Goal: Task Accomplishment & Management: Manage account settings

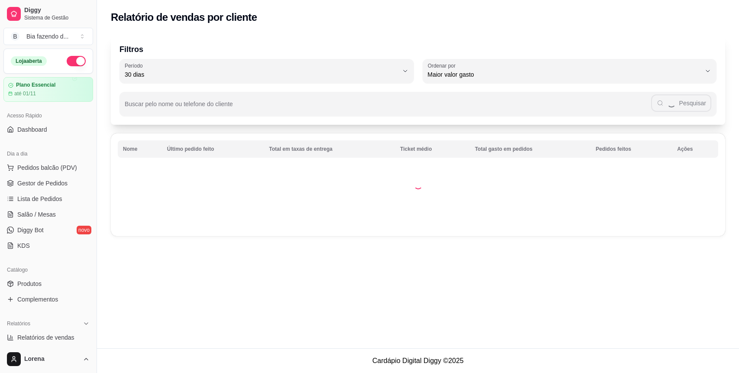
select select "30"
select select "HIGHEST_TOTAL_SPENT_WITH_ORDERS"
click at [71, 182] on link "Gestor de Pedidos" at bounding box center [48, 183] width 90 height 14
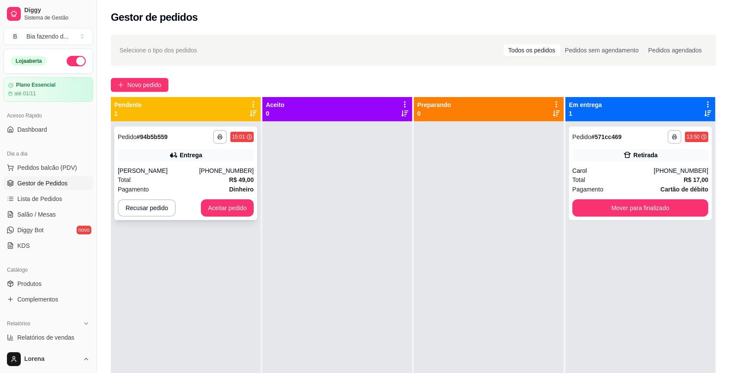
click at [162, 173] on div "[PERSON_NAME]" at bounding box center [158, 170] width 81 height 9
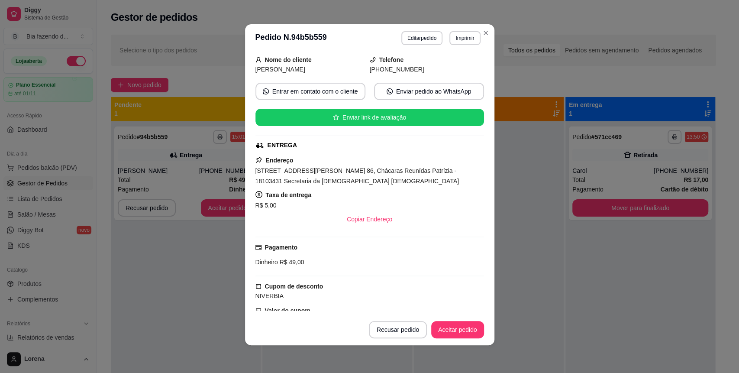
scroll to position [29, 0]
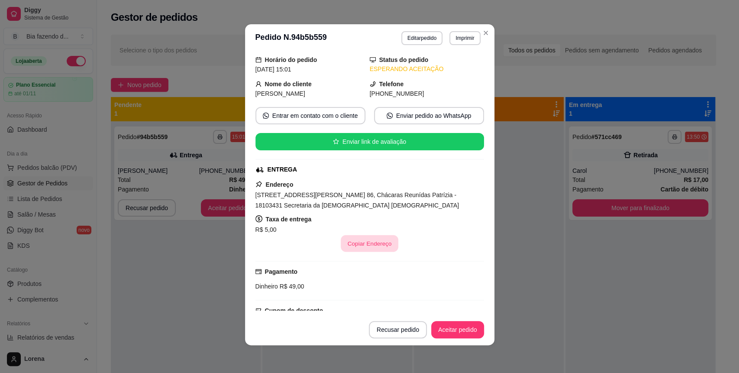
click at [360, 238] on button "Copiar Endereço" at bounding box center [370, 243] width 58 height 17
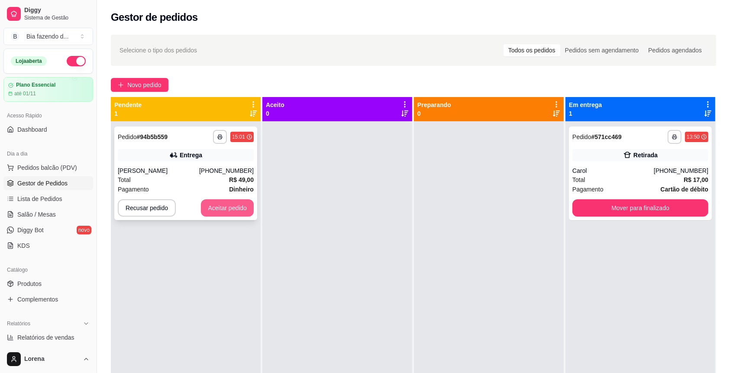
click at [232, 202] on button "Aceitar pedido" at bounding box center [227, 207] width 53 height 17
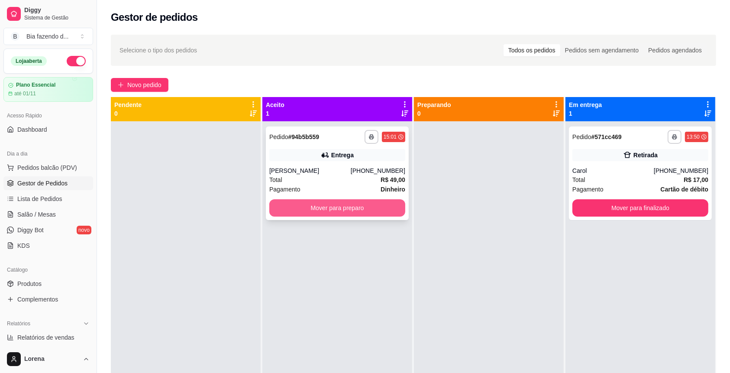
click at [348, 213] on button "Mover para preparo" at bounding box center [337, 207] width 136 height 17
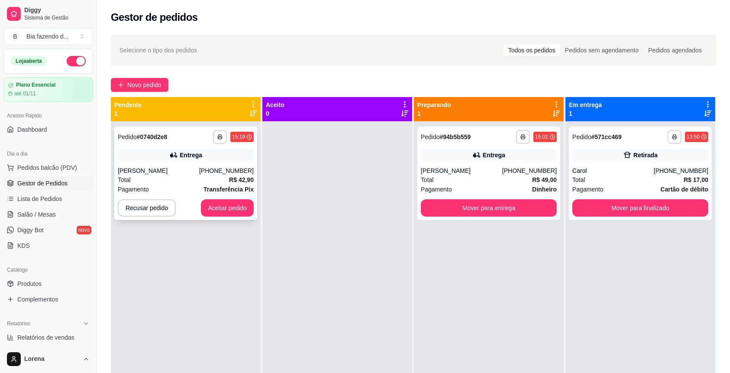
click at [184, 165] on div "**********" at bounding box center [185, 173] width 143 height 94
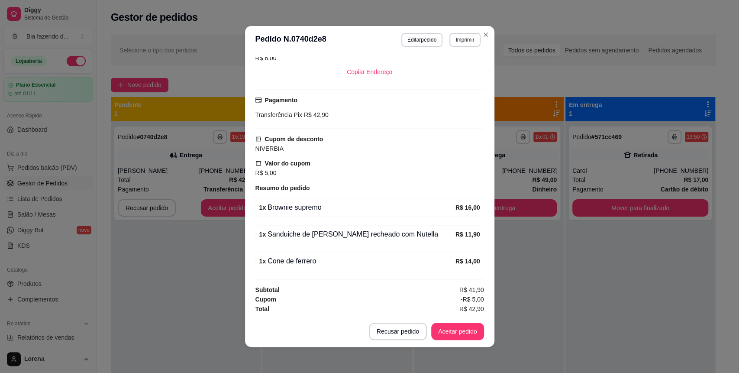
scroll to position [2, 0]
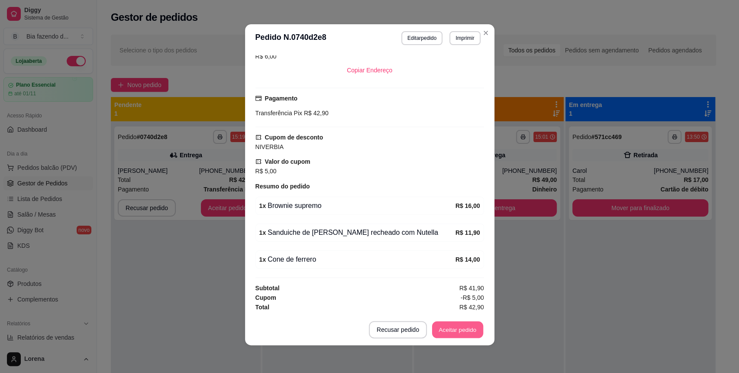
click at [450, 325] on button "Aceitar pedido" at bounding box center [457, 329] width 51 height 17
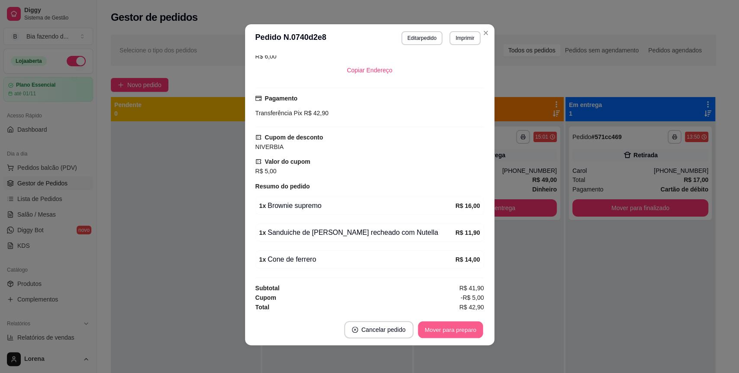
click at [442, 331] on button "Mover para preparo" at bounding box center [450, 329] width 65 height 17
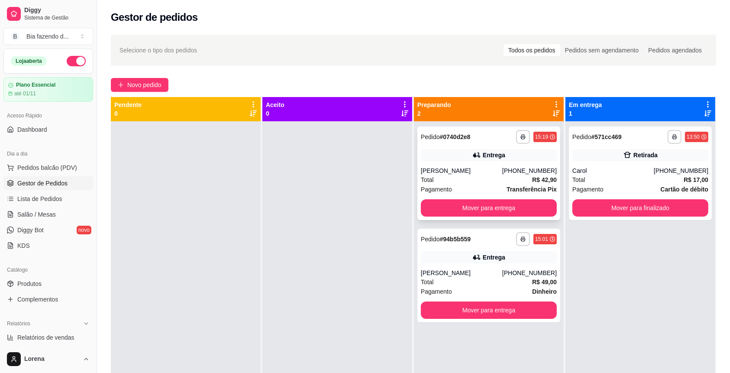
click at [523, 186] on strong "Transferência Pix" at bounding box center [532, 189] width 50 height 7
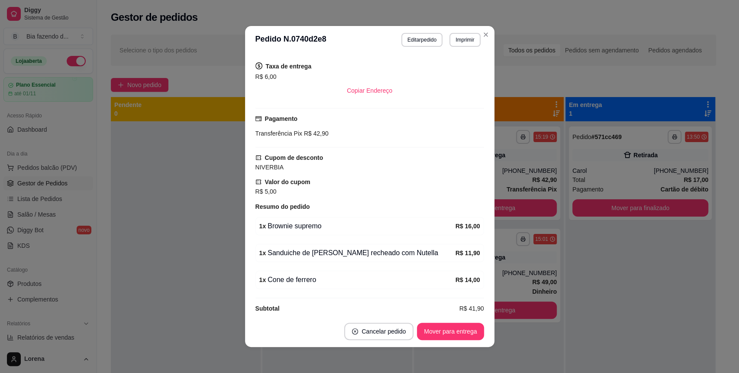
scroll to position [0, 0]
click at [343, 86] on button "Copiar Endereço" at bounding box center [370, 90] width 58 height 17
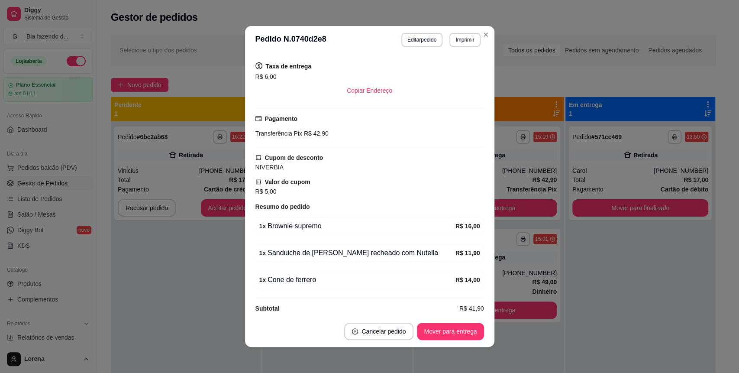
scroll to position [192, 0]
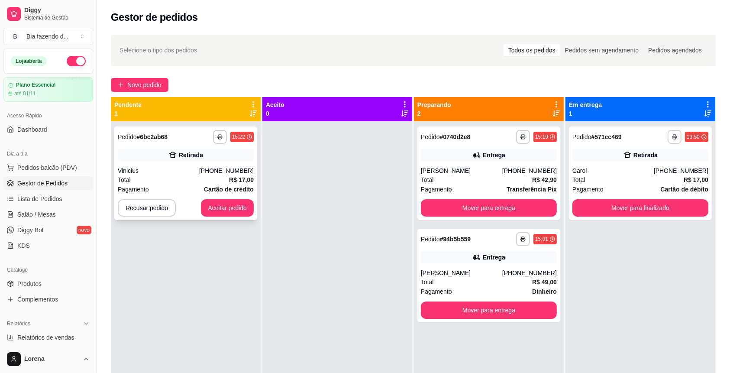
click at [169, 167] on div "Vinicius" at bounding box center [158, 170] width 81 height 9
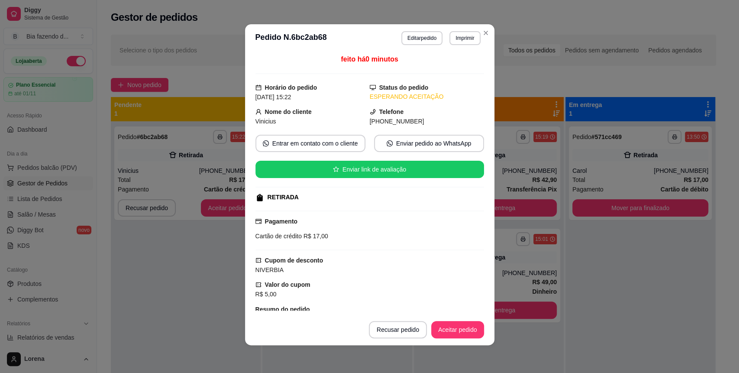
scroll to position [0, 0]
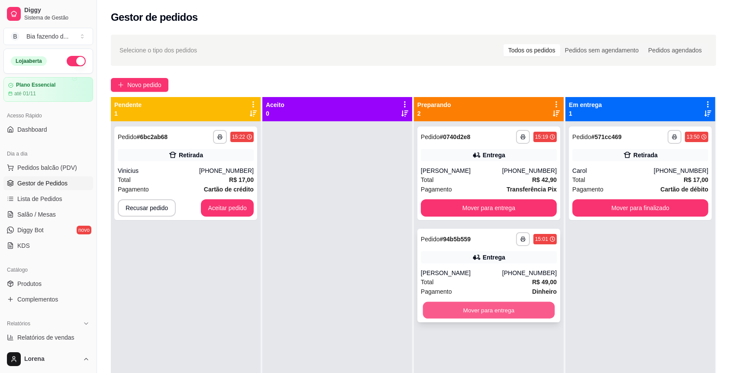
click at [474, 308] on button "Mover para entrega" at bounding box center [489, 310] width 132 height 17
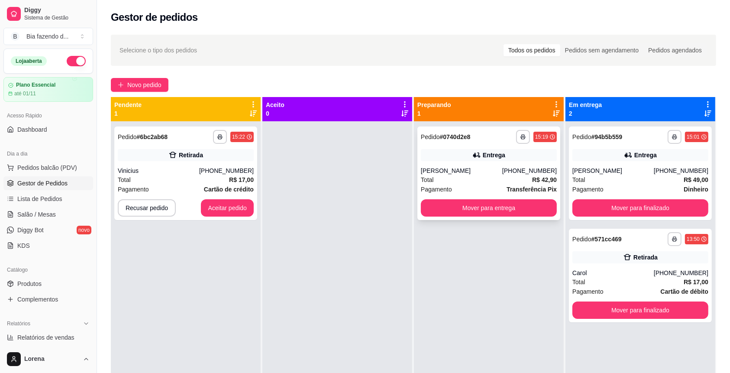
click at [474, 185] on div "Pagamento Transferência Pix" at bounding box center [489, 189] width 136 height 10
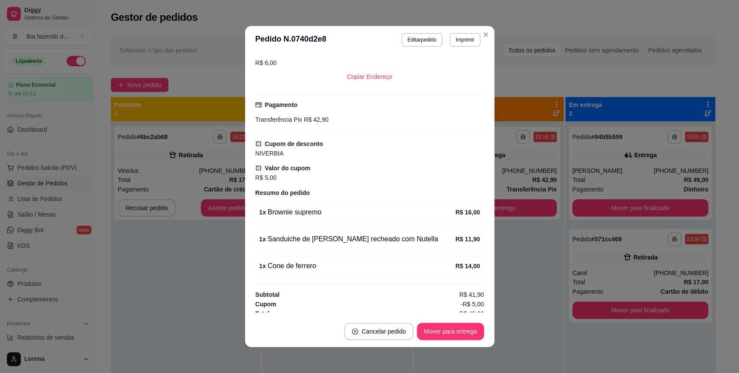
scroll to position [192, 0]
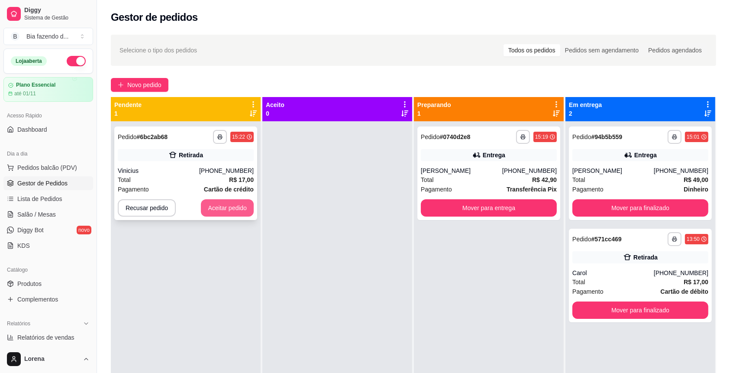
click at [232, 208] on button "Aceitar pedido" at bounding box center [227, 207] width 53 height 17
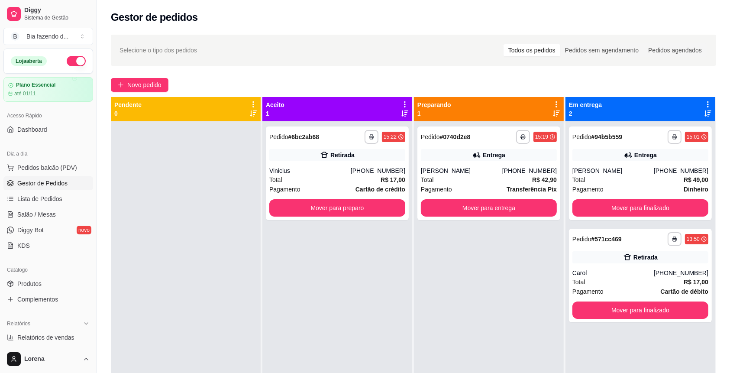
click at [191, 167] on div at bounding box center [186, 307] width 150 height 373
click at [295, 172] on div "Vinicius" at bounding box center [309, 170] width 81 height 9
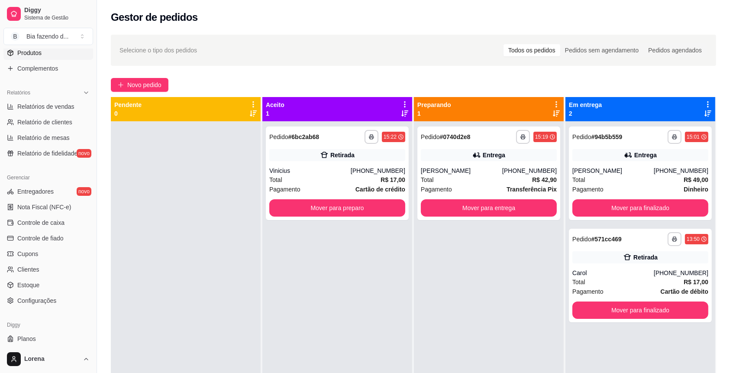
scroll to position [249, 0]
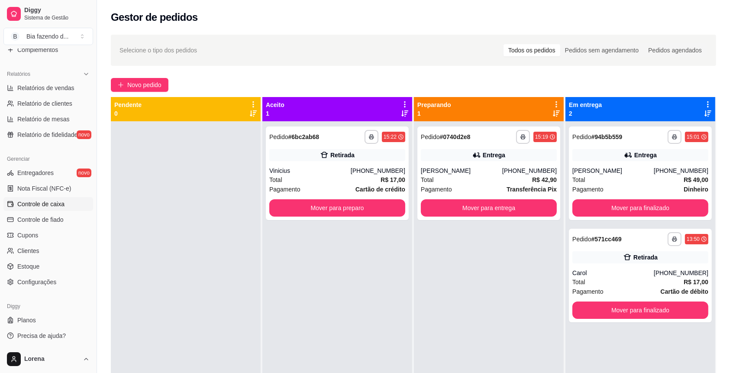
click at [43, 200] on span "Controle de caixa" at bounding box center [40, 204] width 47 height 9
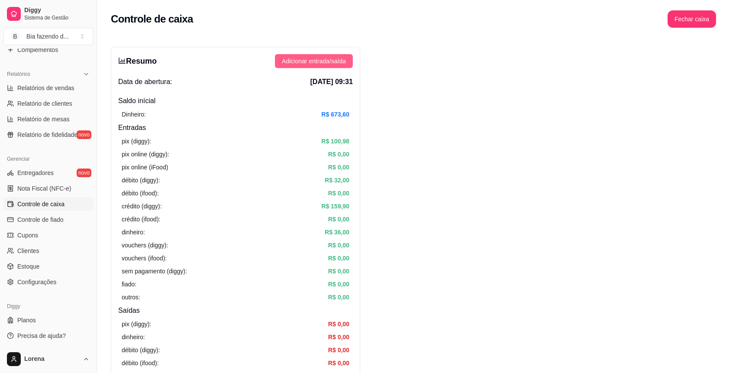
click at [333, 63] on span "Adicionar entrada/saída" at bounding box center [314, 61] width 64 height 10
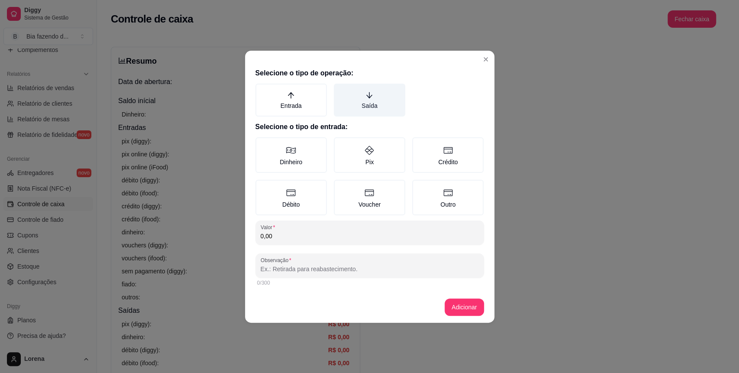
click at [352, 100] on label "Saída" at bounding box center [369, 100] width 71 height 33
click at [340, 90] on button "Saída" at bounding box center [336, 86] width 7 height 7
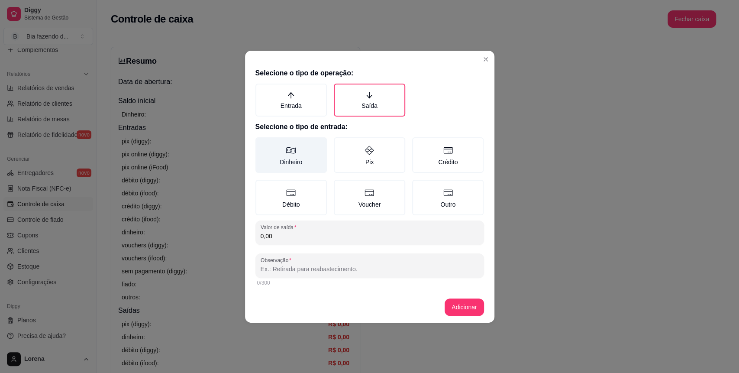
click at [296, 156] on label "Dinheiro" at bounding box center [290, 154] width 71 height 35
click at [262, 144] on button "Dinheiro" at bounding box center [258, 140] width 7 height 7
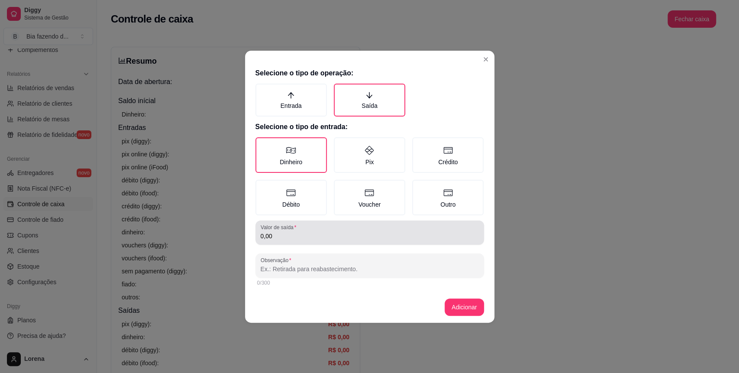
click at [300, 226] on div "0,00" at bounding box center [370, 232] width 218 height 17
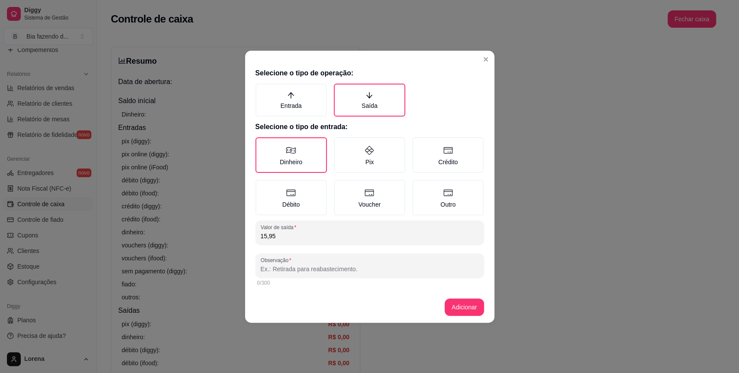
type input "15,95"
click at [285, 270] on input "Observação" at bounding box center [370, 269] width 218 height 9
type input "b"
type input "ponto de bala"
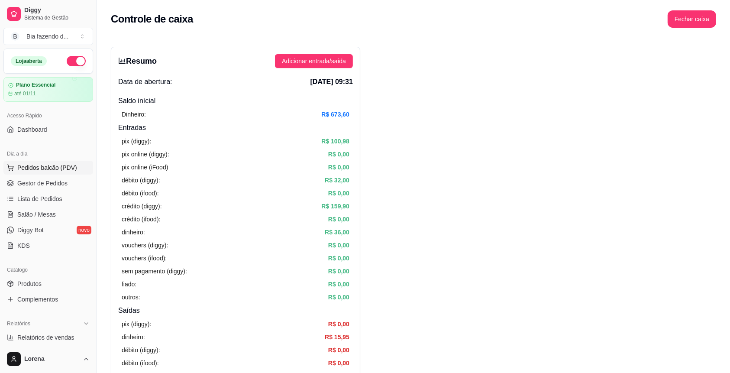
click at [55, 171] on span "Pedidos balcão (PDV)" at bounding box center [47, 167] width 60 height 9
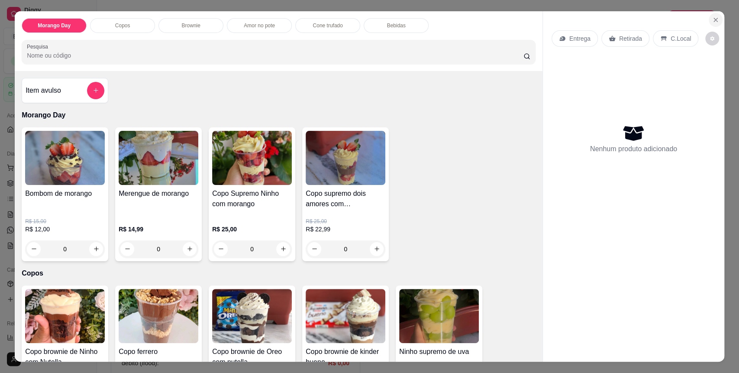
click at [714, 19] on icon "Close" at bounding box center [715, 19] width 3 height 3
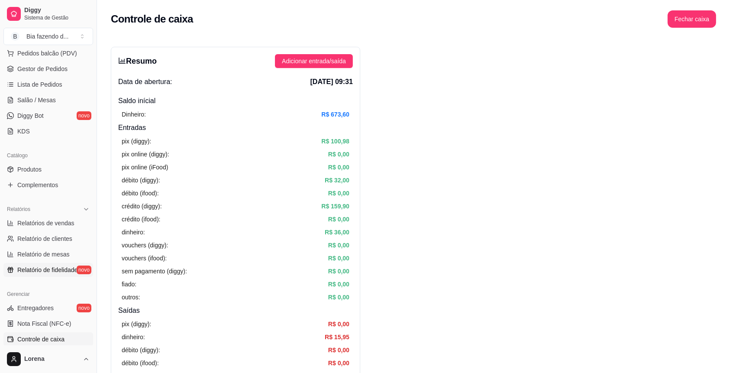
scroll to position [115, 0]
click at [338, 63] on span "Adicionar entrada/saída" at bounding box center [314, 61] width 64 height 10
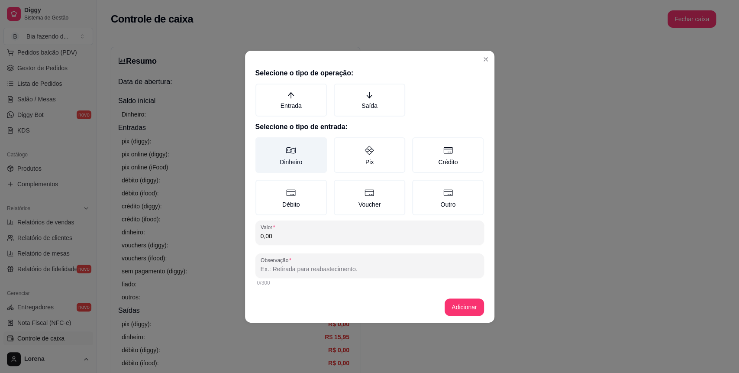
click at [302, 159] on label "Dinheiro" at bounding box center [290, 154] width 71 height 35
click at [262, 144] on button "Dinheiro" at bounding box center [258, 140] width 7 height 7
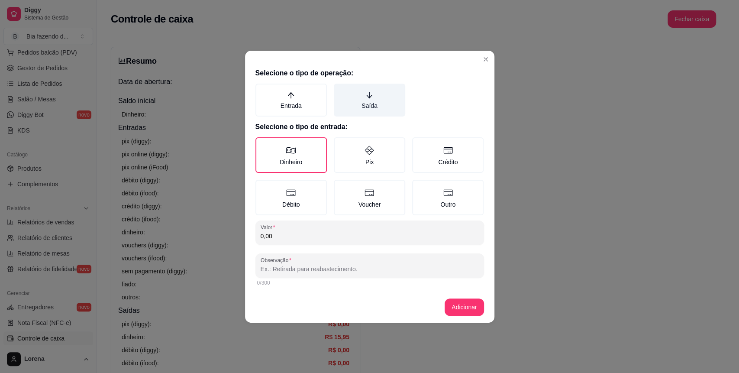
click at [367, 95] on icon "arrow-down" at bounding box center [369, 95] width 6 height 6
click at [340, 90] on button "Saída" at bounding box center [336, 86] width 7 height 7
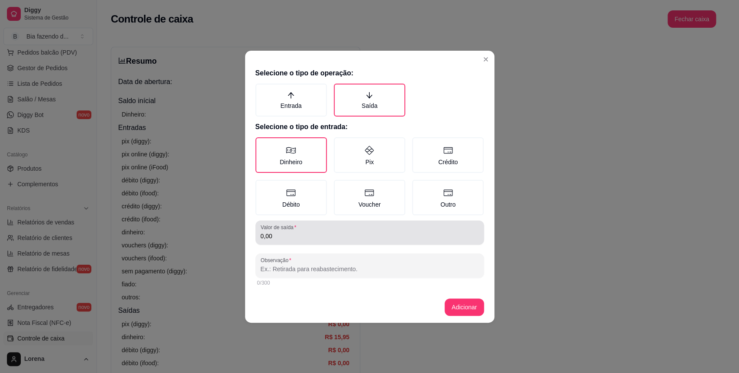
click at [298, 228] on div "0,00" at bounding box center [370, 232] width 218 height 17
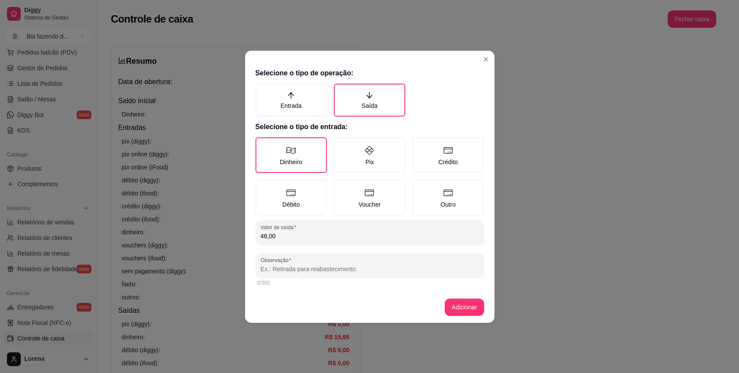
type input "46,00"
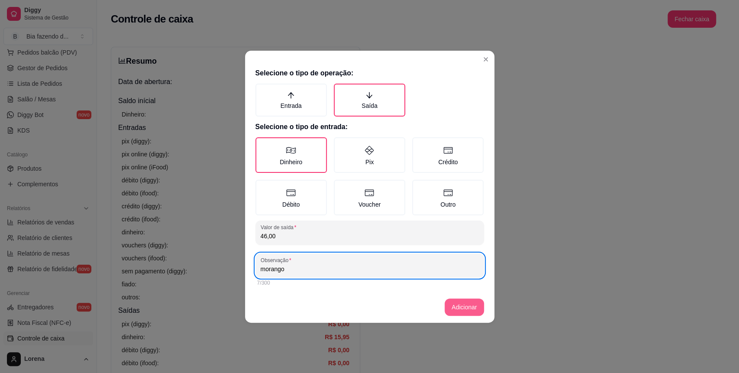
type input "morango"
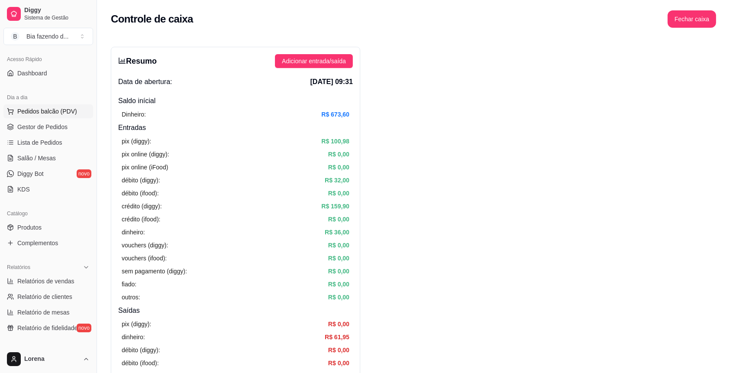
scroll to position [0, 0]
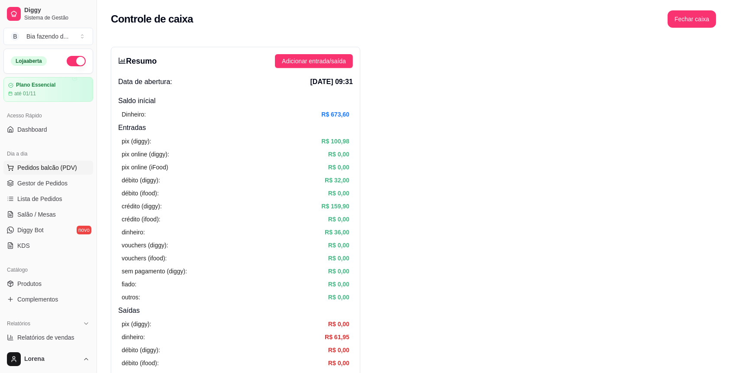
click at [47, 167] on span "Pedidos balcão (PDV)" at bounding box center [47, 167] width 60 height 9
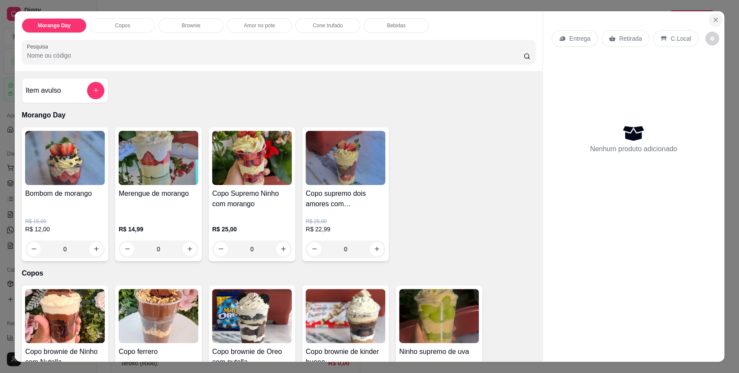
click at [709, 14] on button "Close" at bounding box center [716, 20] width 14 height 14
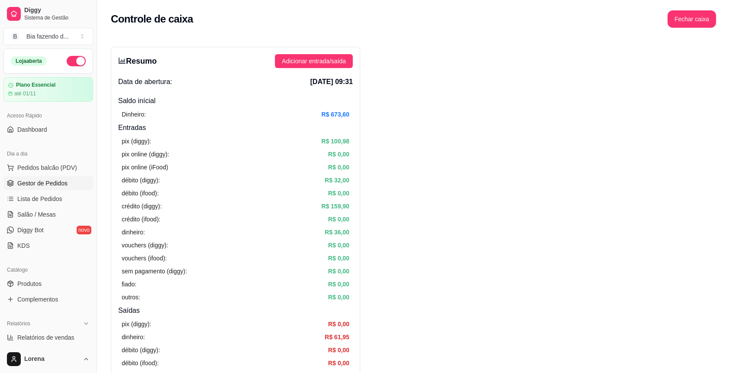
click at [48, 184] on span "Gestor de Pedidos" at bounding box center [42, 183] width 50 height 9
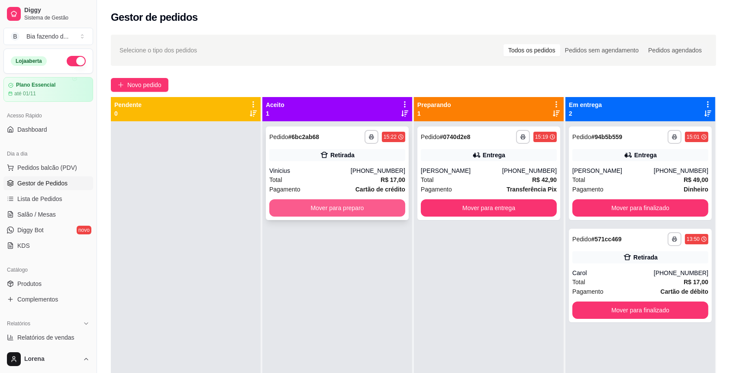
click at [325, 207] on button "Mover para preparo" at bounding box center [337, 207] width 136 height 17
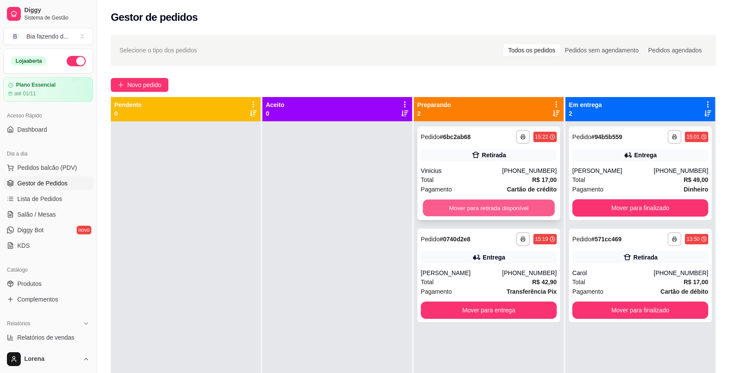
click at [464, 213] on button "Mover para retirada disponível" at bounding box center [489, 208] width 132 height 17
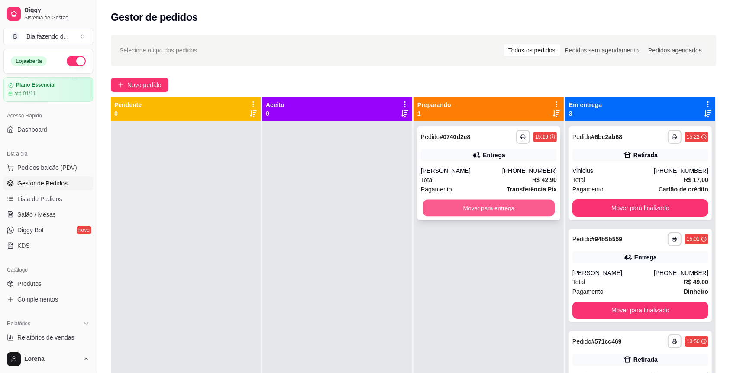
click at [478, 211] on button "Mover para entrega" at bounding box center [489, 208] width 132 height 17
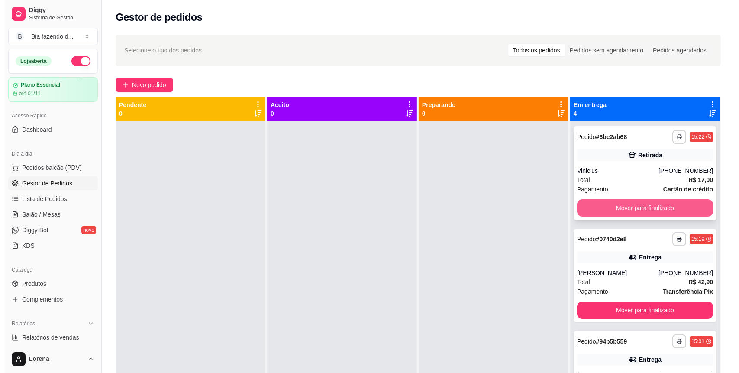
scroll to position [45, 0]
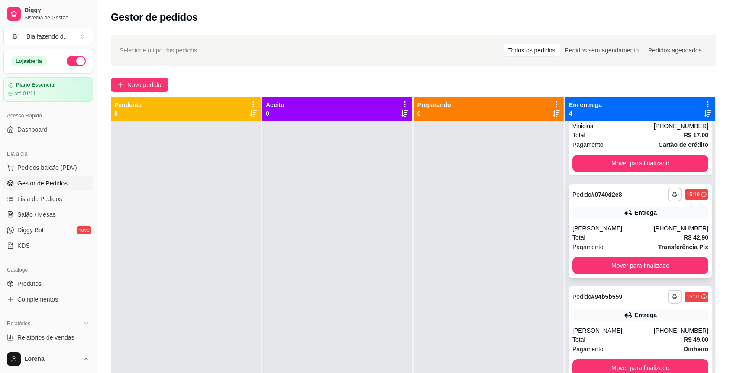
click at [639, 232] on div "Total R$ 42,90" at bounding box center [640, 237] width 136 height 10
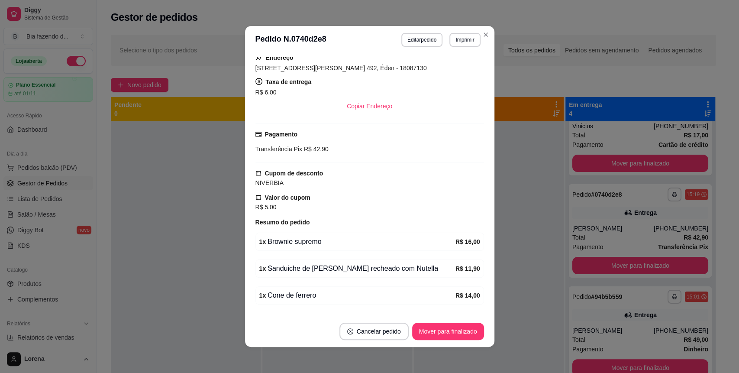
scroll to position [192, 0]
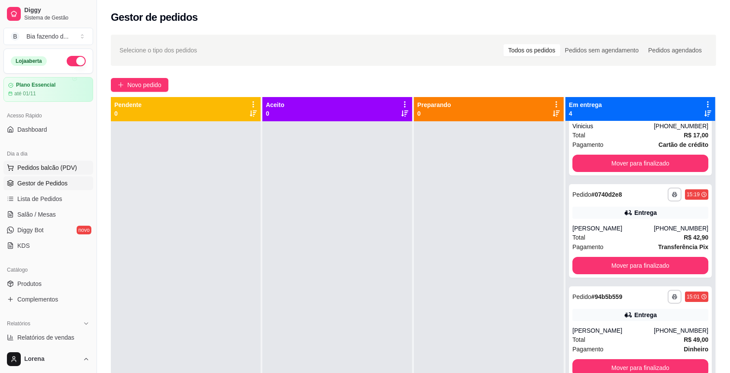
click at [33, 171] on span "Pedidos balcão (PDV)" at bounding box center [47, 167] width 60 height 9
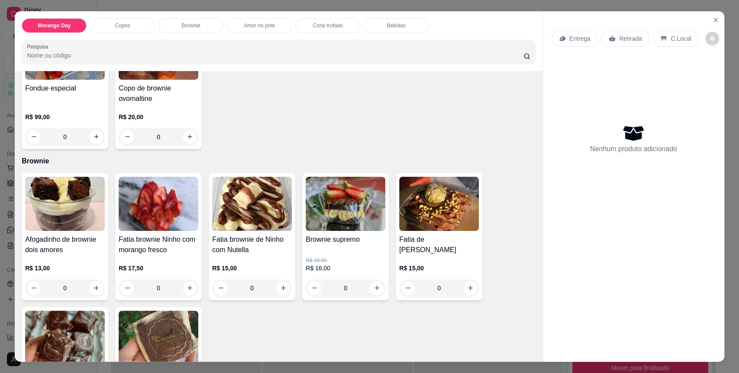
scroll to position [693, 0]
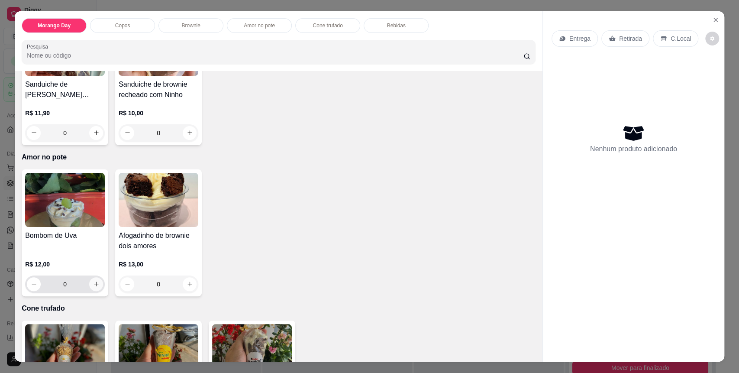
click at [93, 284] on icon "increase-product-quantity" at bounding box center [96, 284] width 6 height 6
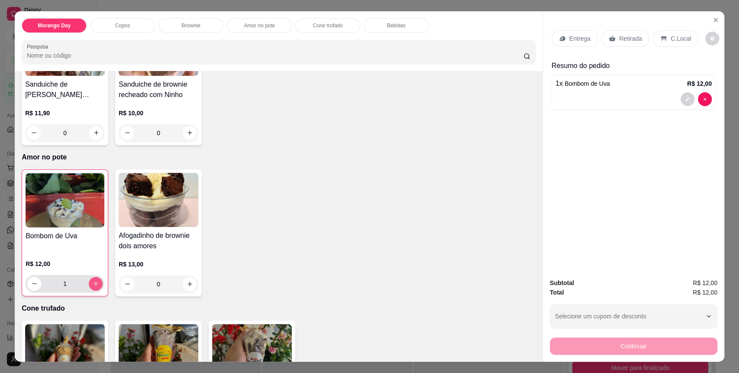
type input "1"
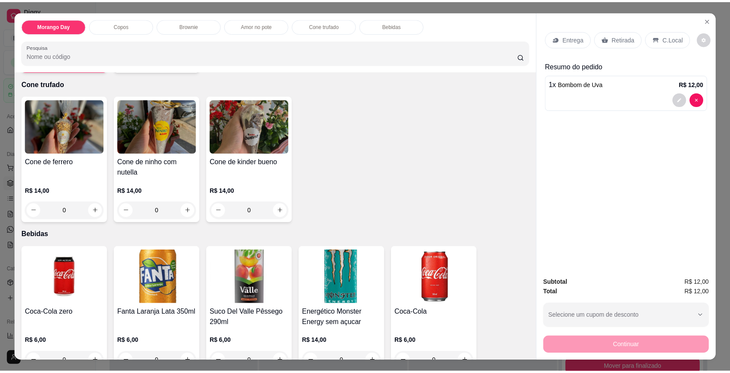
scroll to position [923, 0]
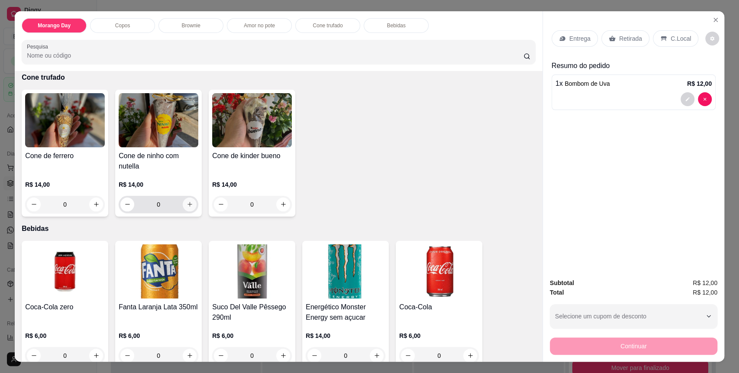
click at [188, 201] on icon "increase-product-quantity" at bounding box center [190, 204] width 6 height 6
type input "1"
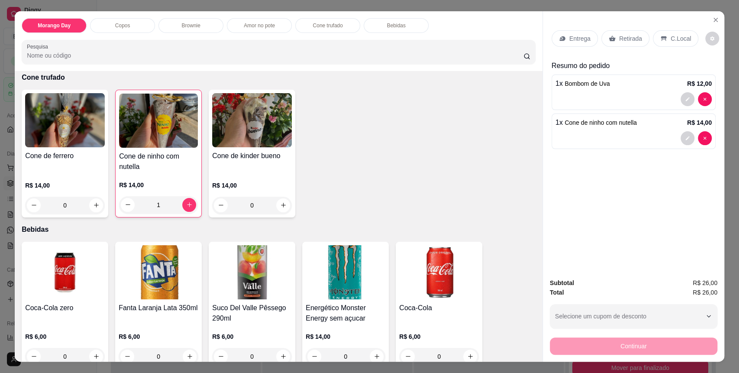
click at [661, 37] on icon at bounding box center [664, 38] width 6 height 5
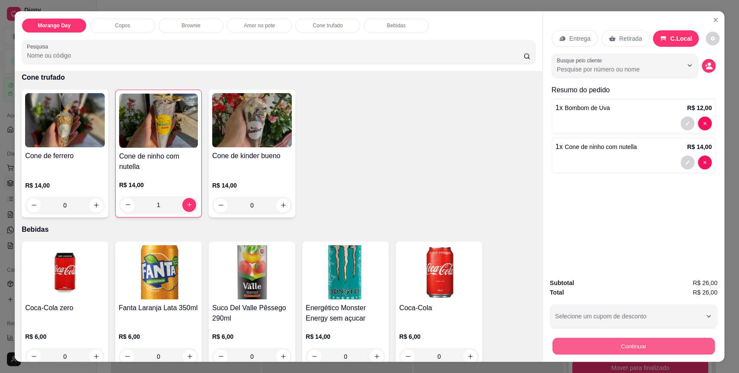
click at [636, 325] on div "Subtotal R$ 26,00 Total R$ 26,00 Selecione um cupom de desconto NIVERBIA Seleci…" at bounding box center [634, 316] width 168 height 77
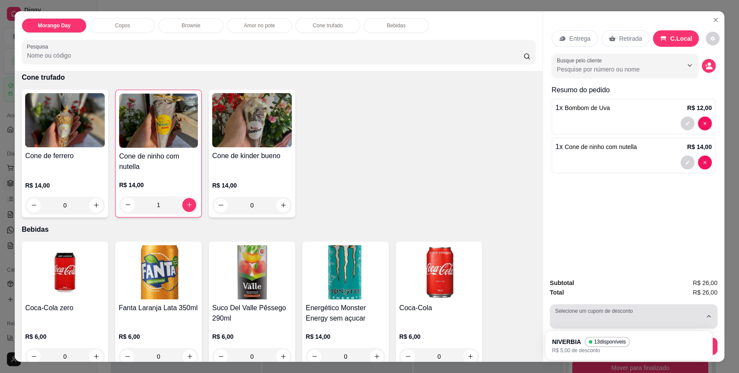
click at [630, 328] on button "Selecione um cupom de desconto" at bounding box center [634, 316] width 168 height 24
click at [637, 297] on div "Total R$ 26,00" at bounding box center [634, 292] width 168 height 10
click at [636, 324] on div "button" at bounding box center [628, 315] width 147 height 17
click at [636, 322] on div "button" at bounding box center [628, 315] width 147 height 17
click at [636, 324] on div "button" at bounding box center [628, 315] width 147 height 17
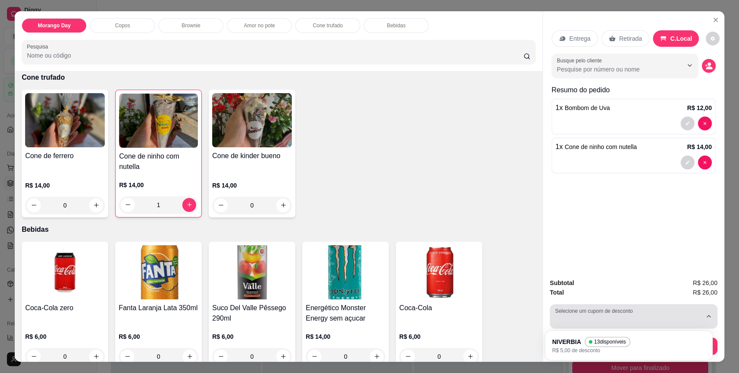
click at [637, 323] on div "button" at bounding box center [628, 315] width 147 height 17
click at [721, 315] on div "Morango Day Copos Brownie Amor no pote Cone trufado Bebidas Pesquisa Item avuls…" at bounding box center [369, 186] width 739 height 373
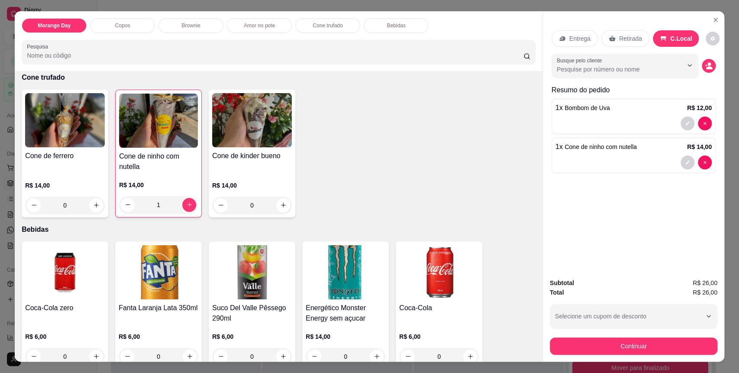
drag, startPoint x: 694, startPoint y: 296, endPoint x: 694, endPoint y: 291, distance: 4.8
click at [694, 294] on span "R$ 26,00" at bounding box center [705, 292] width 25 height 10
click at [691, 350] on button "Continuar" at bounding box center [633, 346] width 162 height 17
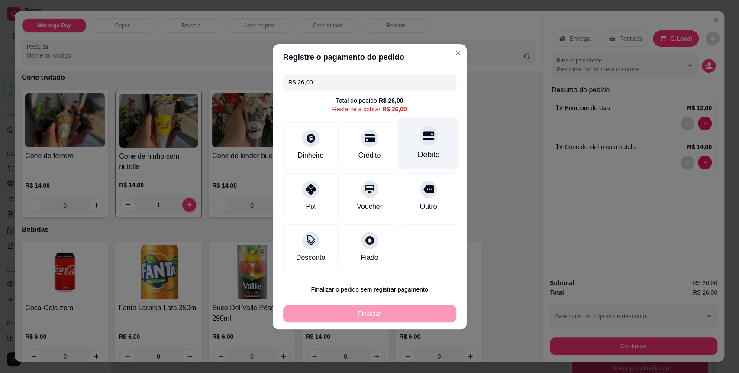
click at [410, 145] on div "Débito" at bounding box center [428, 143] width 61 height 51
type input "R$ 0,00"
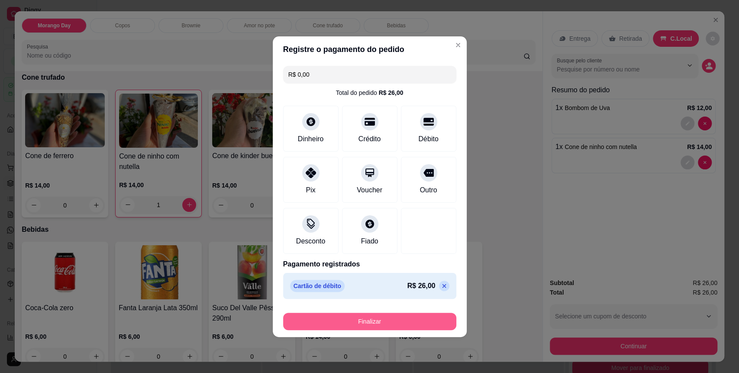
click at [374, 319] on button "Finalizar" at bounding box center [369, 321] width 173 height 17
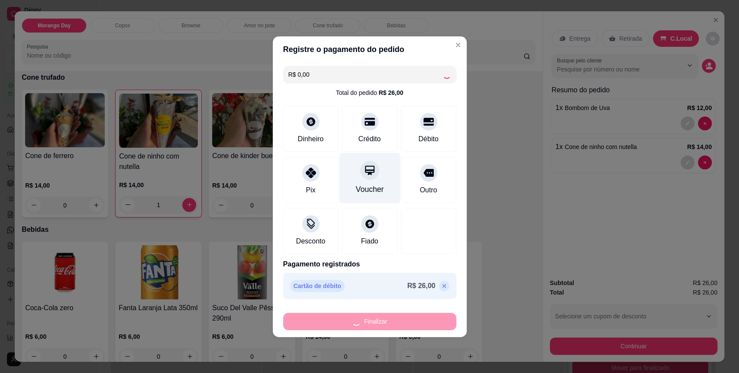
type input "0"
type input "-R$ 26,00"
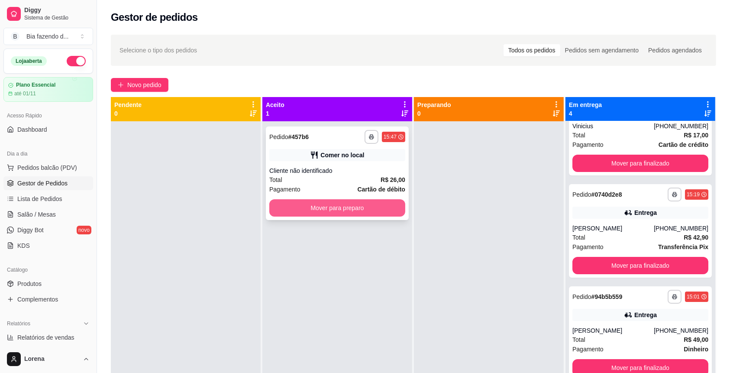
click at [362, 209] on button "Mover para preparo" at bounding box center [337, 207] width 136 height 17
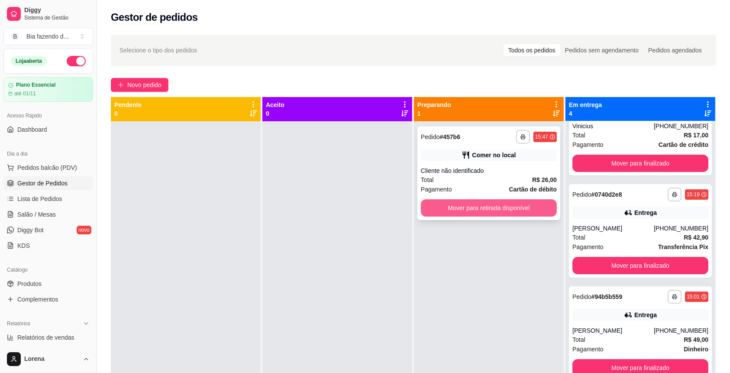
click at [472, 204] on button "Mover para retirada disponível" at bounding box center [489, 207] width 136 height 17
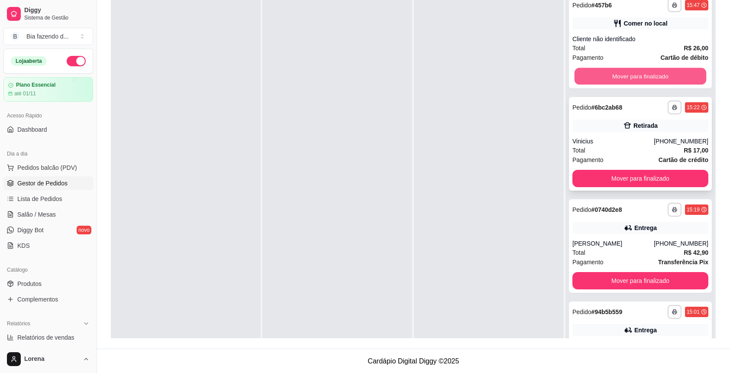
click at [590, 82] on button "Mover para finalizado" at bounding box center [640, 76] width 132 height 17
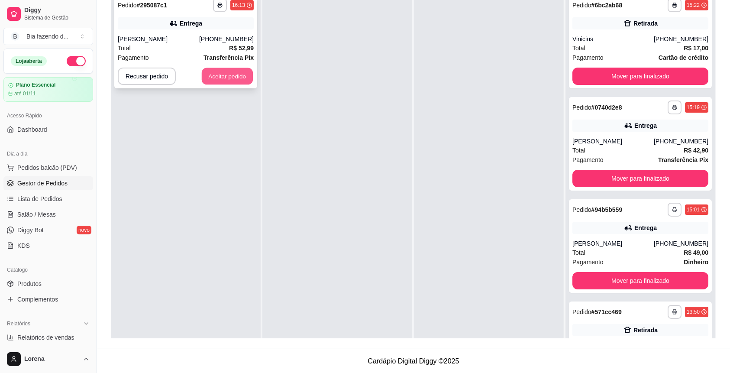
click at [210, 76] on button "Aceitar pedido" at bounding box center [227, 76] width 51 height 17
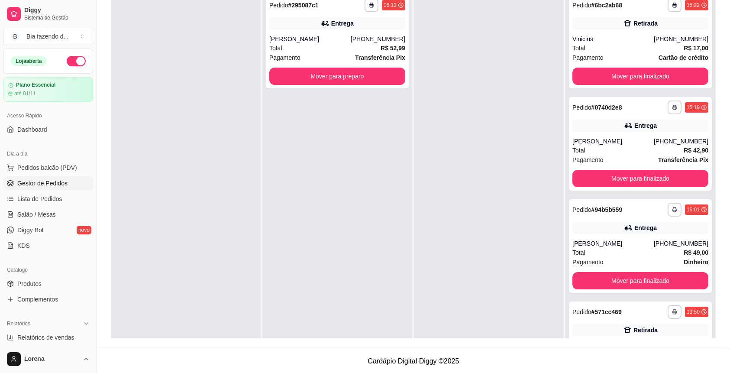
click at [209, 45] on div at bounding box center [186, 176] width 150 height 373
click at [319, 35] on div "[PERSON_NAME]" at bounding box center [309, 39] width 81 height 9
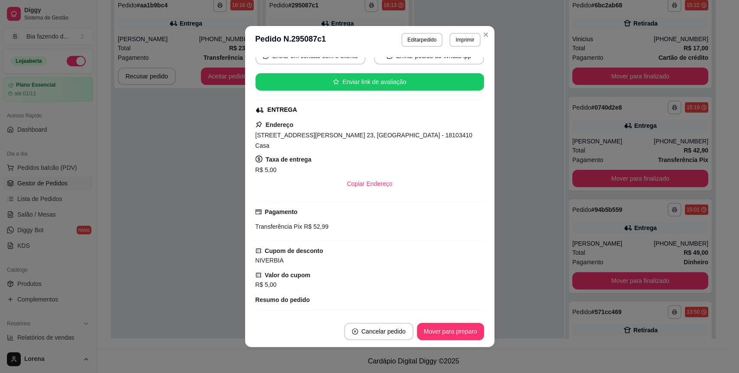
scroll to position [192, 0]
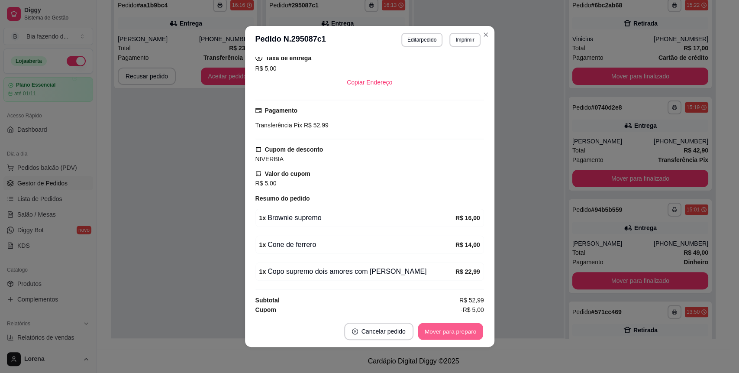
click at [429, 326] on button "Mover para preparo" at bounding box center [450, 331] width 65 height 17
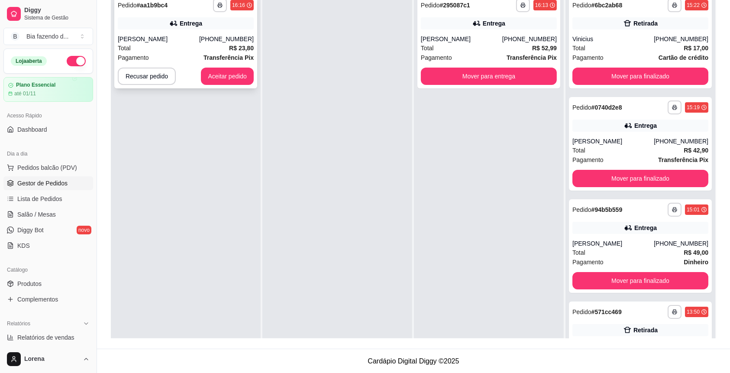
click at [177, 42] on div "[PERSON_NAME]" at bounding box center [158, 39] width 81 height 9
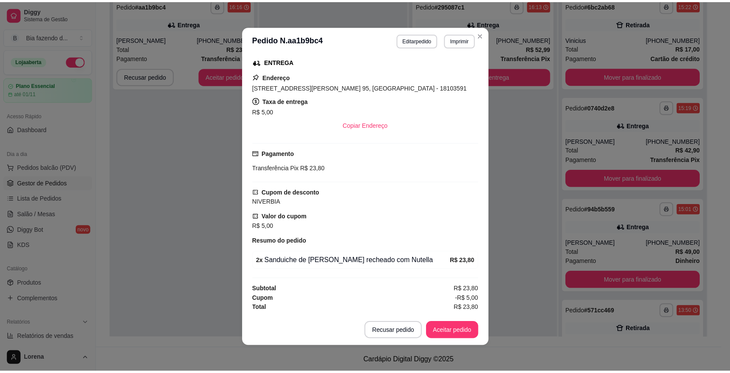
scroll to position [2, 0]
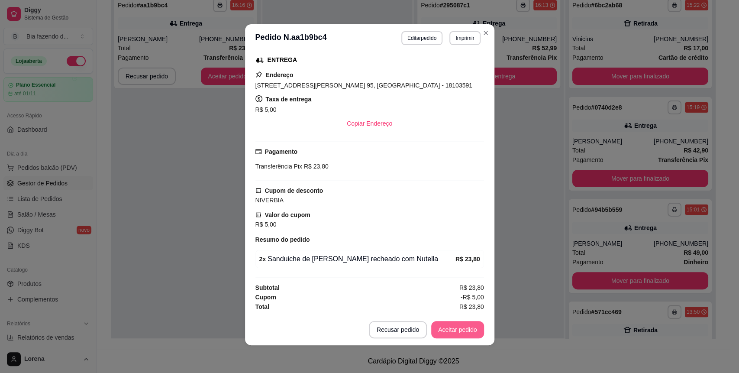
click at [454, 326] on button "Aceitar pedido" at bounding box center [457, 329] width 53 height 17
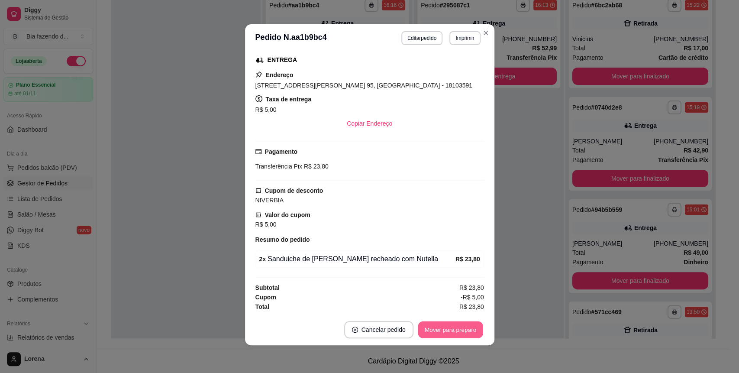
click at [440, 332] on button "Mover para preparo" at bounding box center [450, 329] width 65 height 17
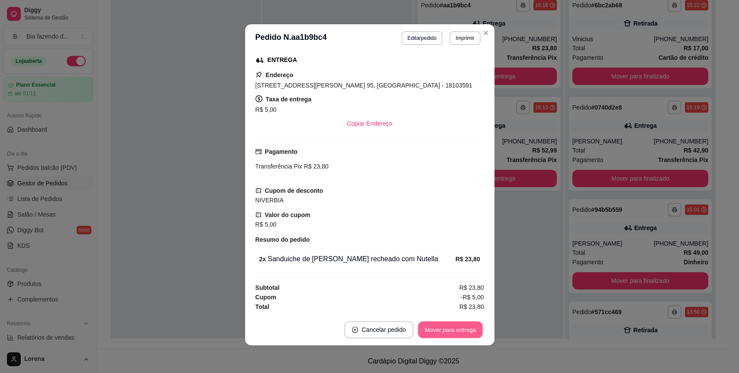
click at [460, 332] on button "Mover para entrega" at bounding box center [450, 329] width 65 height 17
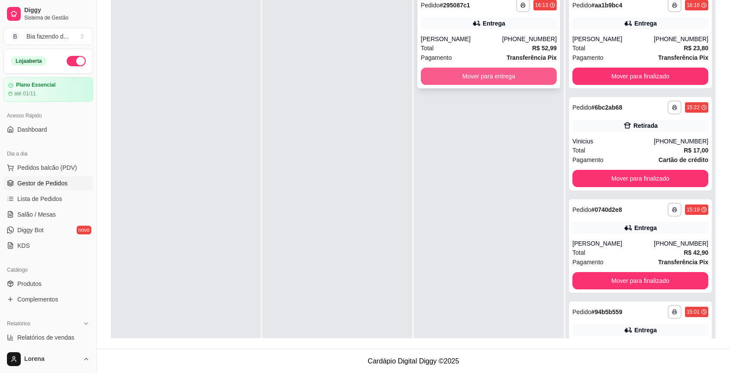
click at [502, 83] on button "Mover para entrega" at bounding box center [489, 76] width 136 height 17
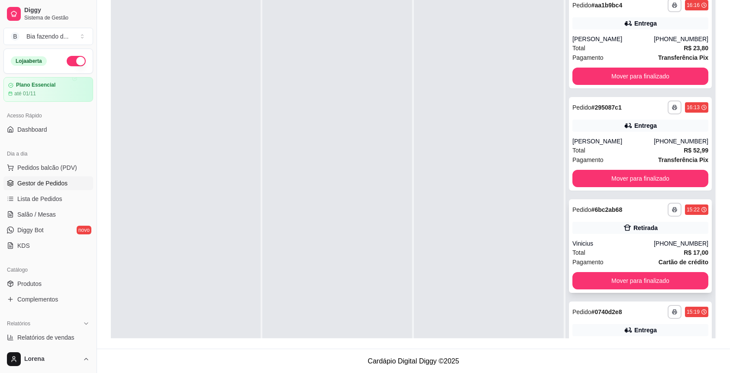
scroll to position [58, 0]
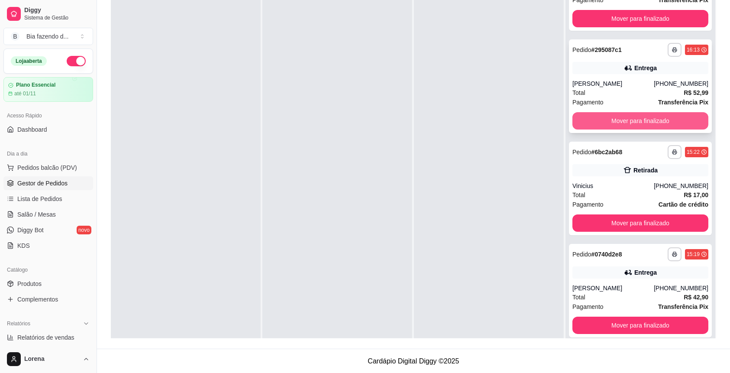
click at [623, 124] on button "Mover para finalizado" at bounding box center [640, 120] width 136 height 17
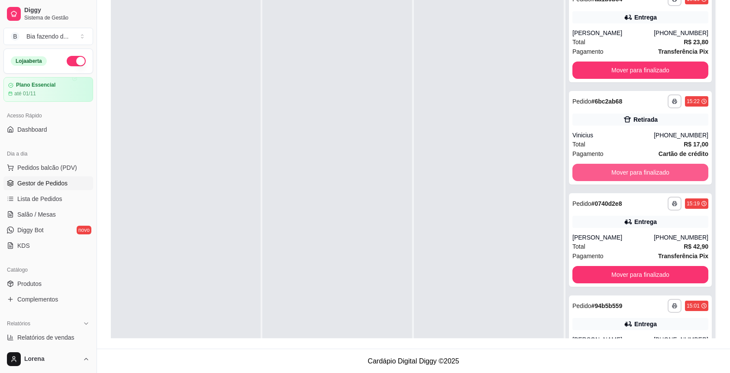
scroll to position [0, 0]
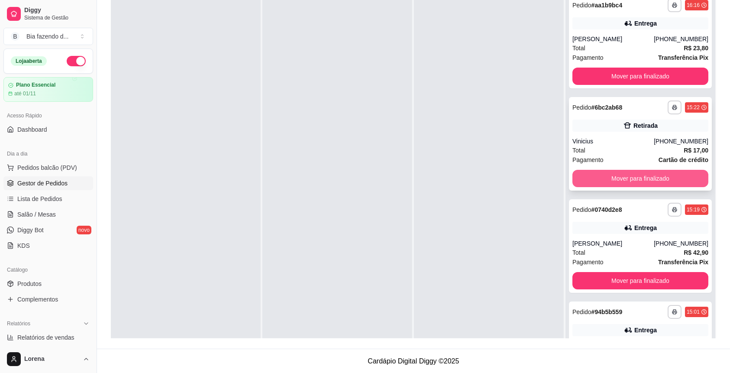
click at [620, 182] on button "Mover para finalizado" at bounding box center [640, 178] width 136 height 17
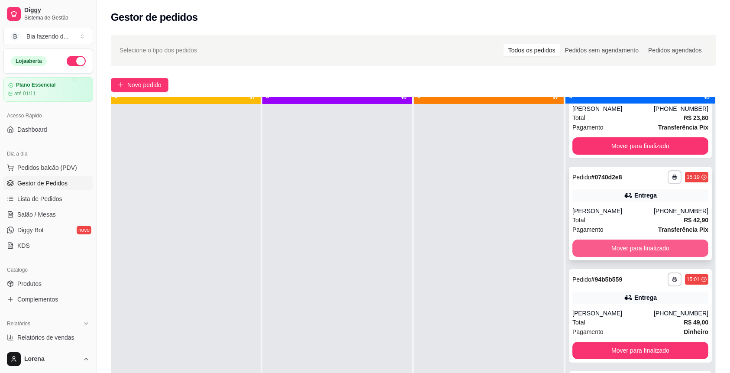
scroll to position [24, 0]
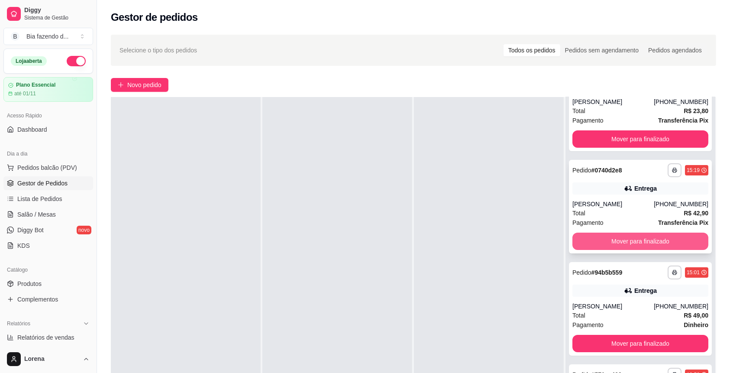
drag, startPoint x: 608, startPoint y: 227, endPoint x: 614, endPoint y: 241, distance: 14.9
click at [614, 241] on div "**********" at bounding box center [640, 207] width 143 height 94
click at [453, 330] on div at bounding box center [489, 283] width 150 height 373
click at [630, 241] on button "Mover para finalizado" at bounding box center [640, 240] width 136 height 17
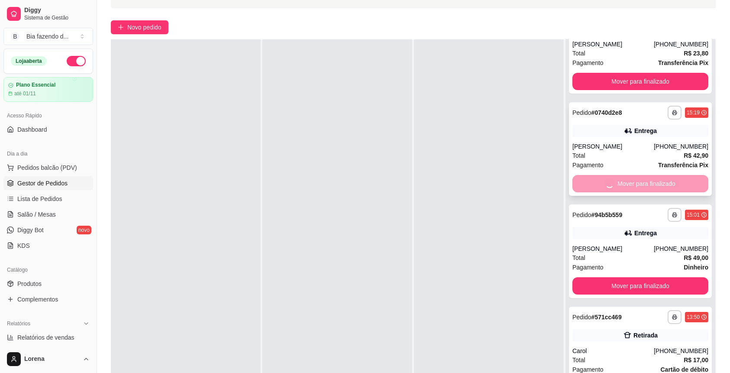
scroll to position [0, 0]
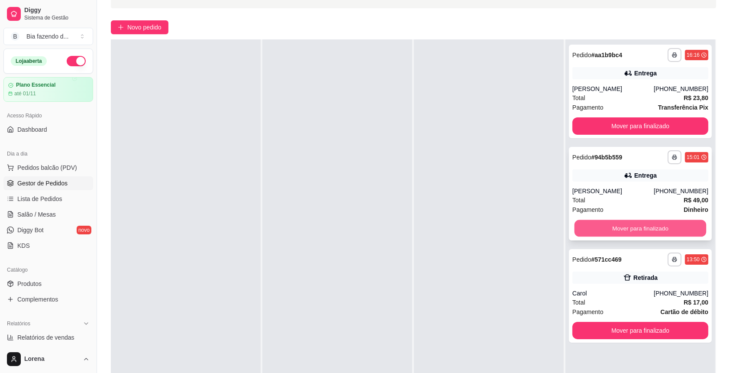
click at [639, 220] on button "Mover para finalizado" at bounding box center [640, 228] width 132 height 17
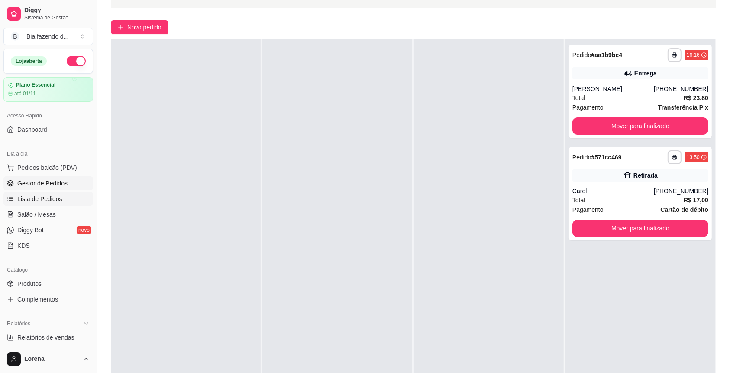
click at [28, 203] on link "Lista de Pedidos" at bounding box center [48, 199] width 90 height 14
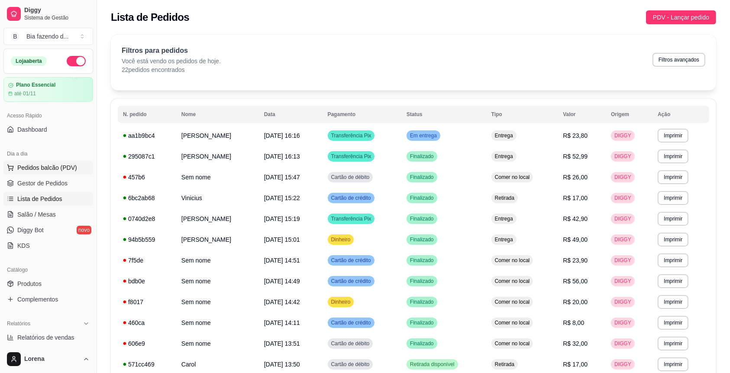
click at [46, 166] on span "Pedidos balcão (PDV)" at bounding box center [47, 167] width 60 height 9
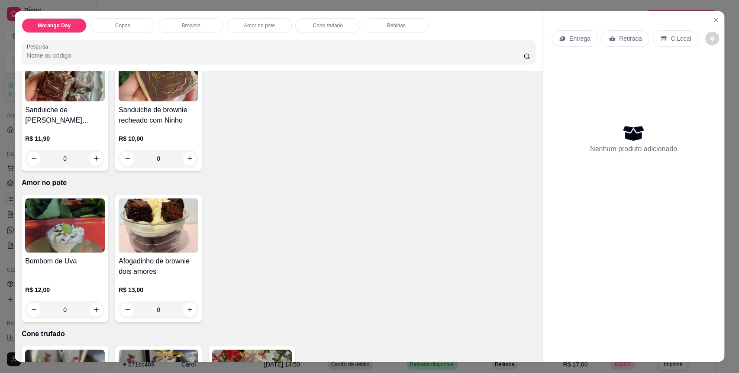
scroll to position [723, 0]
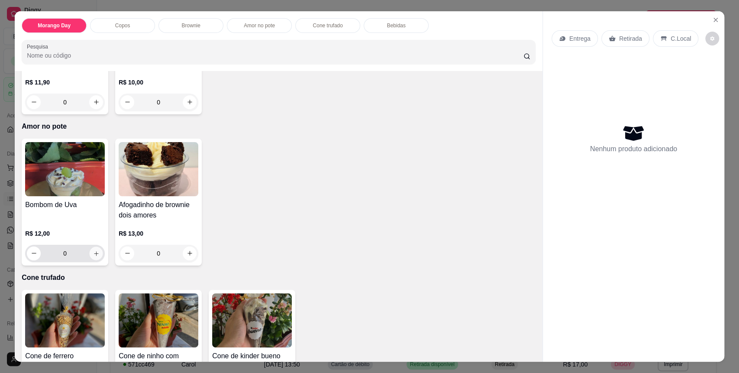
click at [94, 253] on icon "increase-product-quantity" at bounding box center [96, 253] width 4 height 4
type input "1"
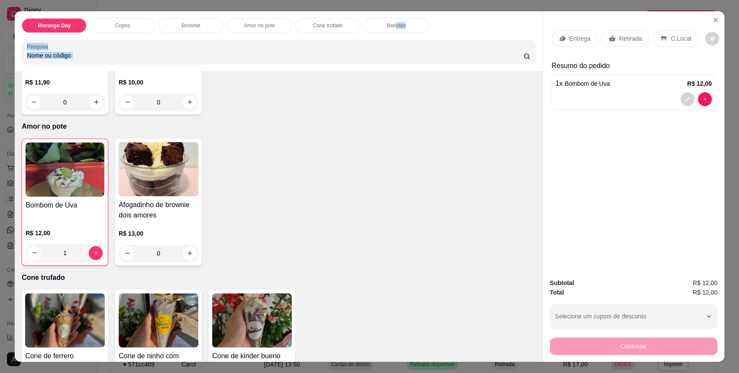
click at [423, 107] on div "Morango Day Copos Brownie Amor no pote Cone trufado Bebidas Pesquisa Item avuls…" at bounding box center [369, 186] width 739 height 373
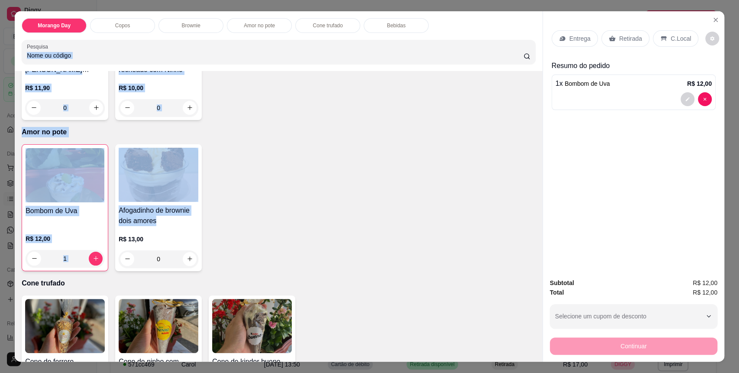
scroll to position [0, 0]
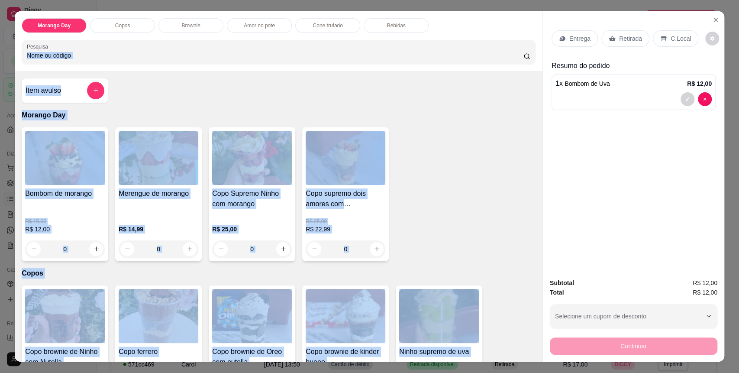
drag, startPoint x: 461, startPoint y: 233, endPoint x: 149, endPoint y: 54, distance: 359.3
click at [161, 43] on div "Morango Day Copos Brownie Amor no pote Cone trufado Bebidas Pesquisa Item avuls…" at bounding box center [279, 186] width 528 height 350
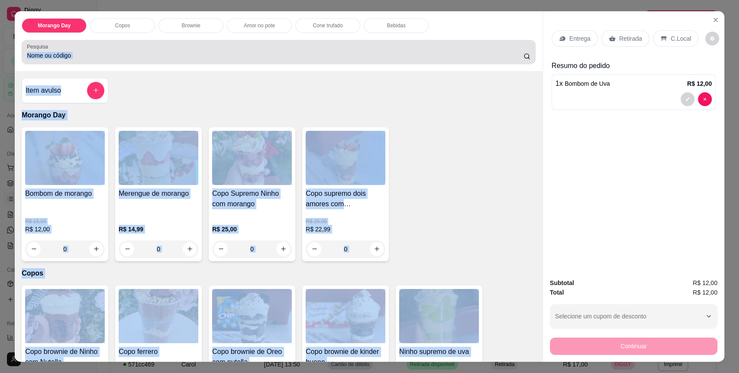
click at [102, 110] on p "Morango Day" at bounding box center [279, 115] width 514 height 10
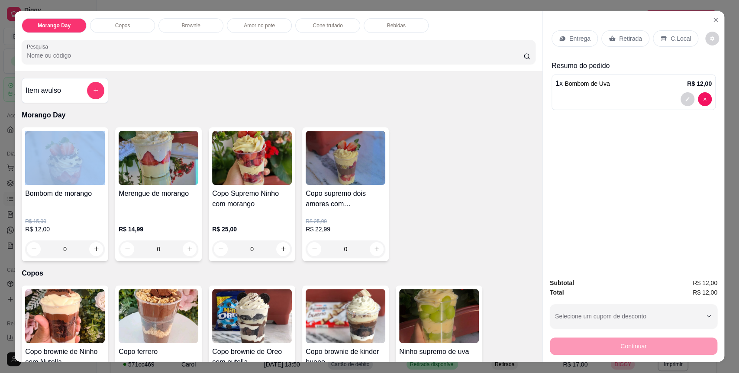
click at [102, 110] on p "Morango Day" at bounding box center [279, 115] width 514 height 10
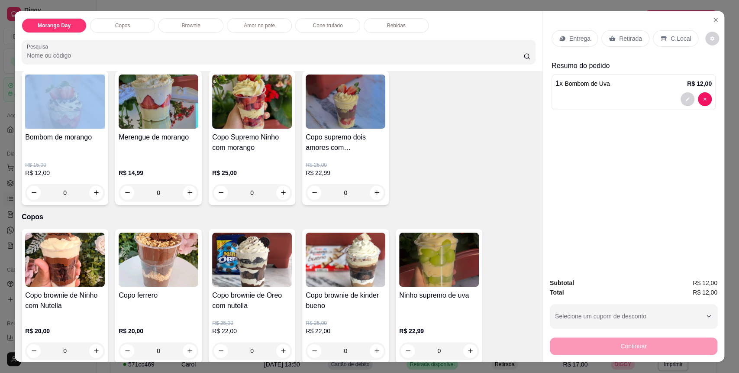
click at [102, 110] on div "Bombom de morango R$ 15,00 R$ 12,00 0" at bounding box center [65, 138] width 87 height 134
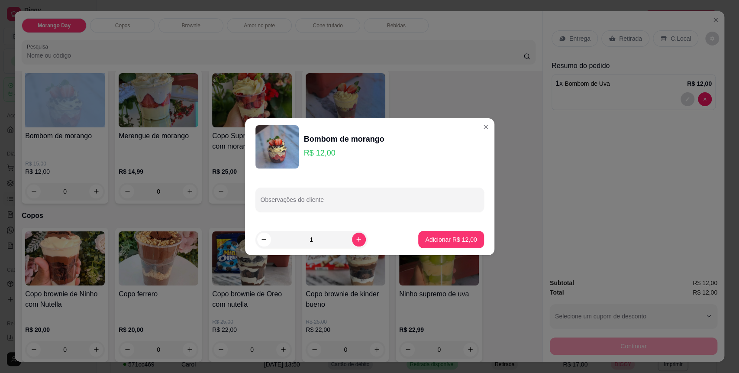
click at [482, 127] on div "Bombom de morango R$ 12,00 Observações do cliente 1 Adicionar R$ 12,00" at bounding box center [369, 186] width 739 height 373
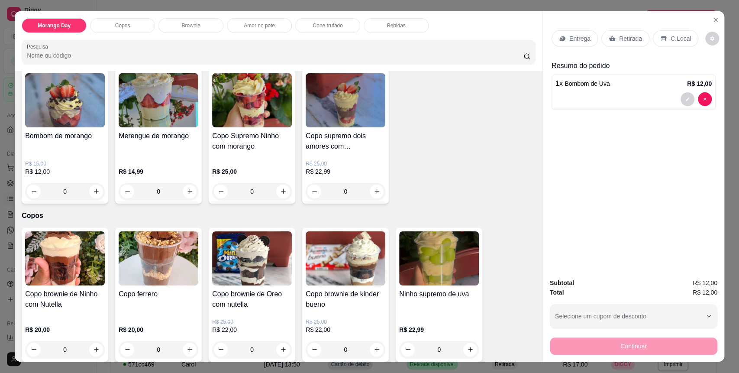
click at [676, 41] on p "C.Local" at bounding box center [681, 38] width 20 height 9
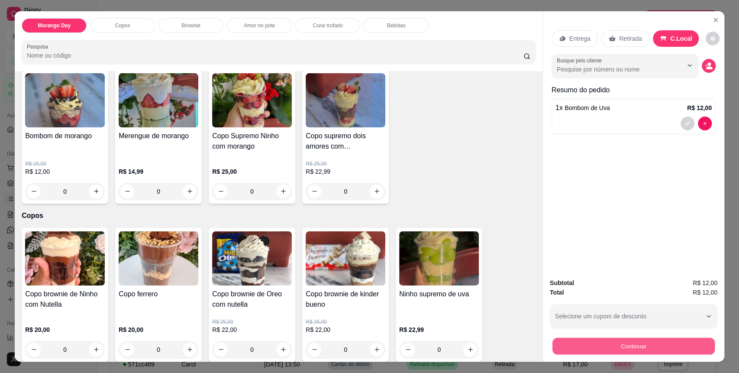
click at [606, 348] on button "Continuar" at bounding box center [633, 346] width 162 height 17
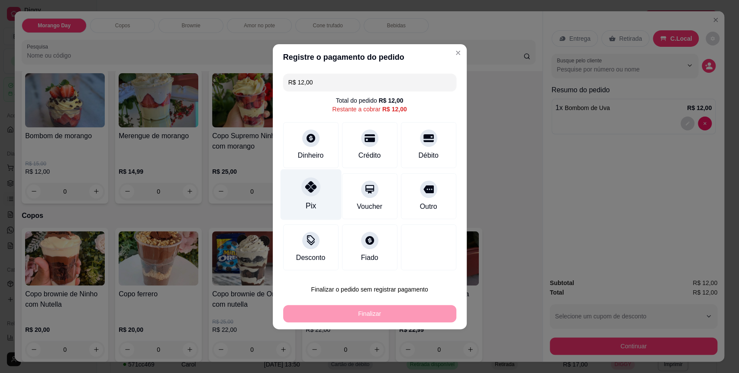
click at [307, 200] on div "Pix" at bounding box center [310, 205] width 10 height 11
type input "R$ 0,00"
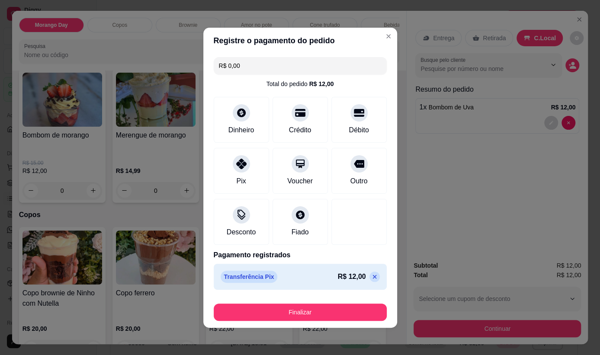
click at [302, 66] on input "R$ 0,00" at bounding box center [300, 65] width 163 height 17
click at [301, 29] on header "Registre o pagamento do pedido" at bounding box center [300, 41] width 194 height 26
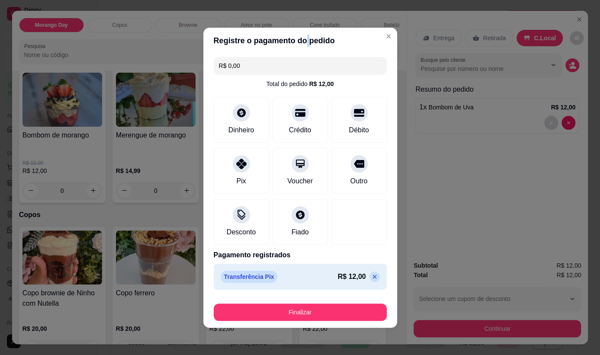
click at [301, 29] on header "Registre o pagamento do pedido" at bounding box center [300, 41] width 194 height 26
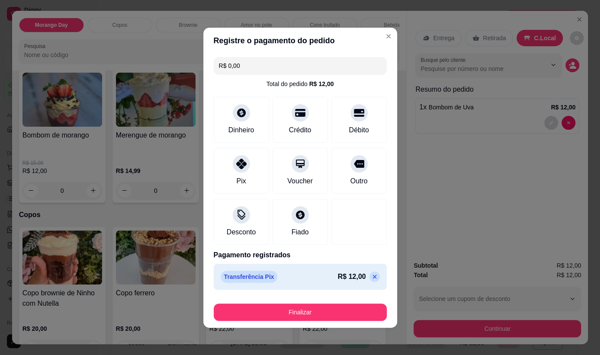
click at [301, 29] on header "Registre o pagamento do pedido" at bounding box center [300, 41] width 194 height 26
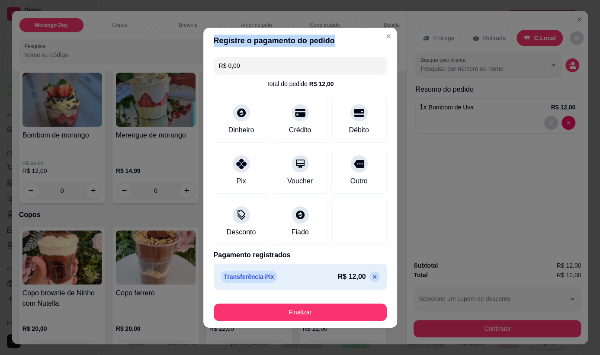
click at [301, 29] on header "Registre o pagamento do pedido" at bounding box center [300, 41] width 194 height 26
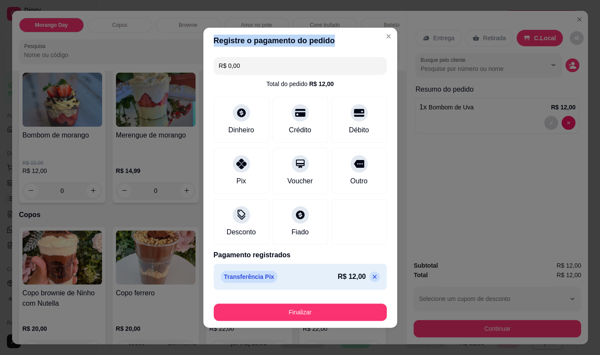
click at [301, 29] on header "Registre o pagamento do pedido" at bounding box center [300, 41] width 194 height 26
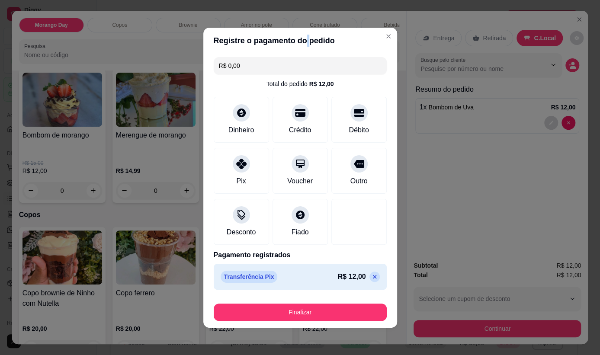
click at [301, 29] on header "Registre o pagamento do pedido" at bounding box center [300, 41] width 194 height 26
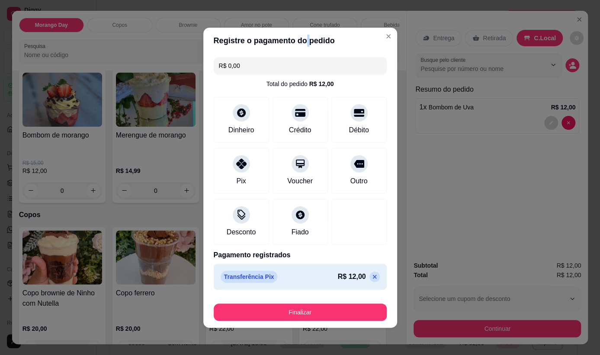
click at [301, 29] on header "Registre o pagamento do pedido" at bounding box center [300, 41] width 194 height 26
drag, startPoint x: 301, startPoint y: 29, endPoint x: 380, endPoint y: 60, distance: 84.6
click at [376, 62] on section "Registre o pagamento do pedido R$ 0,00 Total do pedido R$ 12,00 Dinheiro Crédit…" at bounding box center [300, 178] width 194 height 300
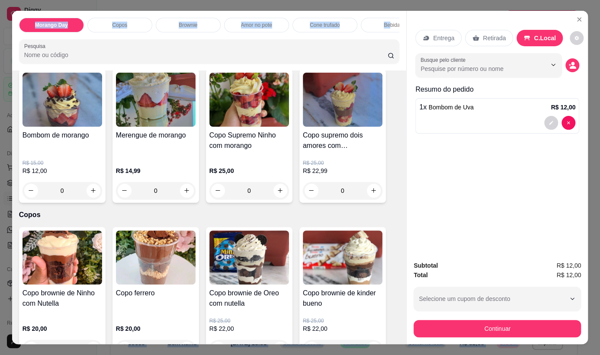
drag, startPoint x: 385, startPoint y: 18, endPoint x: 246, endPoint y: -285, distance: 333.4
click at [246, 0] on html "Diggy Sistema de Gestão B Bia fazendo d ... Loja aberta Plano Essencial até 01/…" at bounding box center [300, 177] width 600 height 355
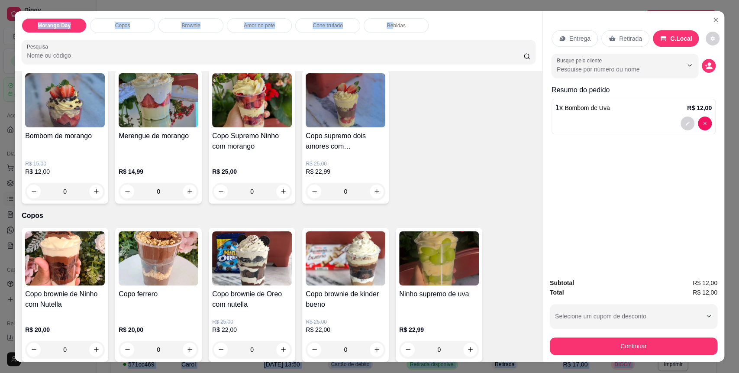
scroll to position [16, 0]
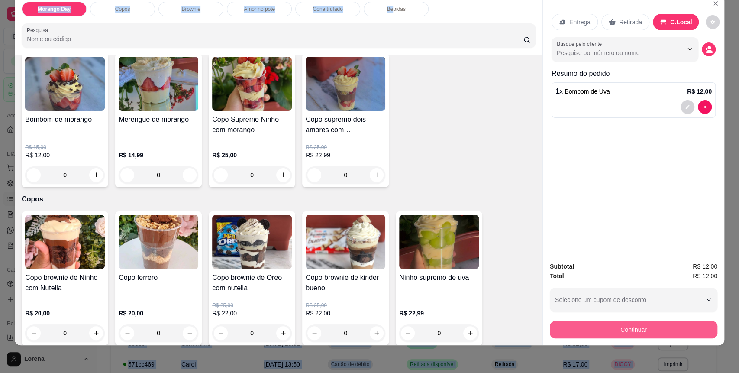
click at [654, 335] on button "Continuar" at bounding box center [634, 329] width 168 height 17
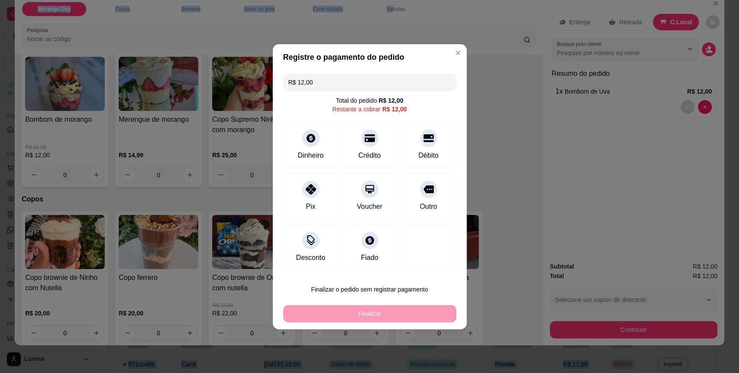
click at [443, 53] on div "Morango Day Copos Brownie Amor no pote Cone trufado Bebidas Pesquisa Item avuls…" at bounding box center [279, 170] width 528 height 350
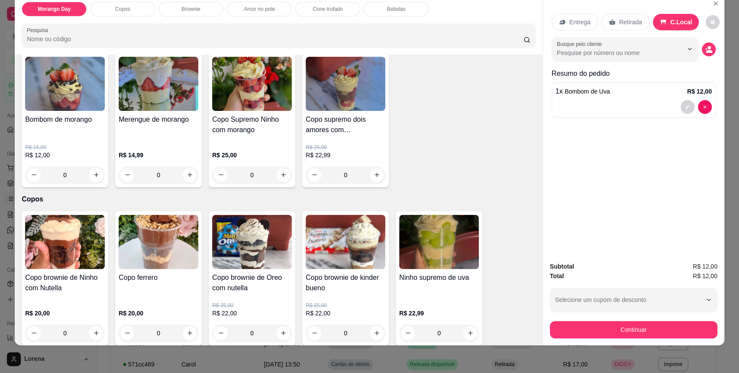
click at [413, 43] on div at bounding box center [278, 35] width 503 height 17
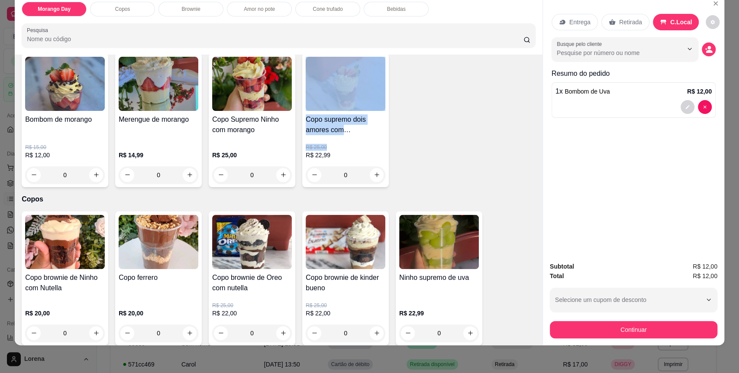
drag, startPoint x: 410, startPoint y: 108, endPoint x: 467, endPoint y: 183, distance: 94.5
click at [439, 145] on div "Bombom de morango R$ 15,00 R$ 12,00 0 Merengue de morango R$ 14,99 0 Copo Supre…" at bounding box center [279, 120] width 514 height 134
click at [699, 345] on div "Subtotal R$ 12,00 Total R$ 12,00 Selecione um cupom de desconto NIVERBIA Seleci…" at bounding box center [633, 300] width 181 height 90
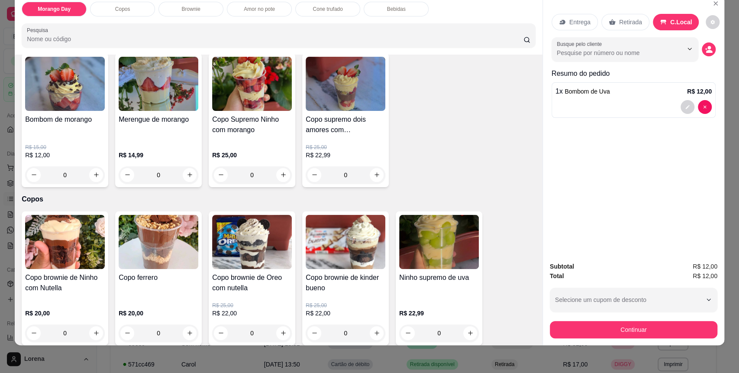
click at [692, 364] on div "Morango Day Copos Brownie Amor no pote Cone trufado Bebidas Pesquisa Item avuls…" at bounding box center [369, 186] width 739 height 373
click at [648, 319] on div "Morango Day Copos Brownie Amor no pote Cone trufado Bebidas Pesquisa Item avuls…" at bounding box center [369, 186] width 739 height 373
click at [652, 336] on button "Continuar" at bounding box center [633, 329] width 162 height 17
click at [423, 55] on div "Morango Day Copos Brownie Amor no pote Cone trufado Bebidas Pesquisa Item avuls…" at bounding box center [370, 170] width 710 height 350
click at [533, 239] on div "Item avulso Morango Day Bombom de morango R$ 15,00 R$ 12,00 0 Merengue de moran…" at bounding box center [279, 200] width 528 height 290
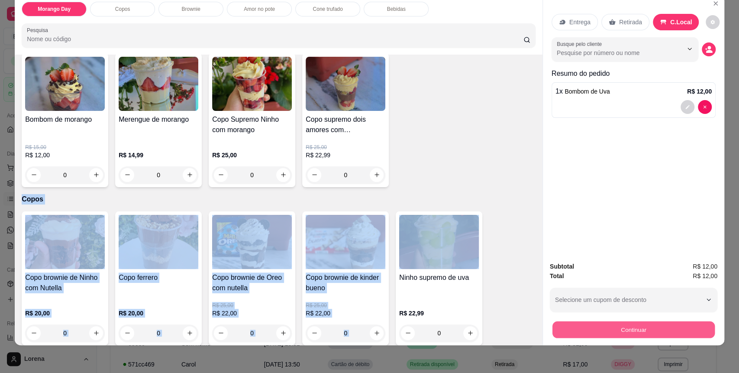
click at [577, 336] on button "Continuar" at bounding box center [633, 329] width 162 height 17
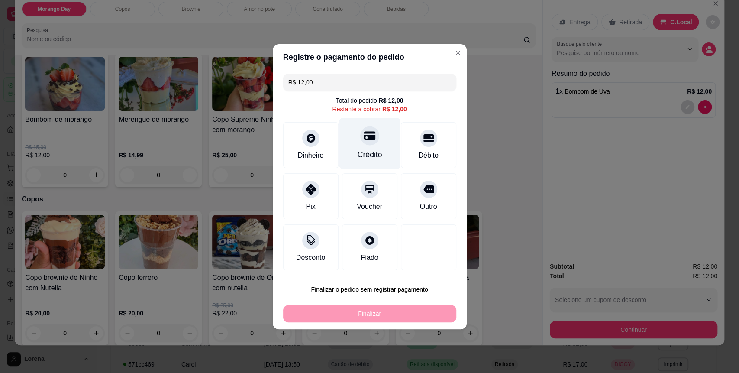
click at [358, 130] on div "R$ 12,00 Total do pedido R$ 12,00 Restante a cobrar R$ 12,00 Dinheiro Crédito D…" at bounding box center [370, 171] width 194 height 203
click at [350, 148] on div "Crédito" at bounding box center [369, 143] width 61 height 51
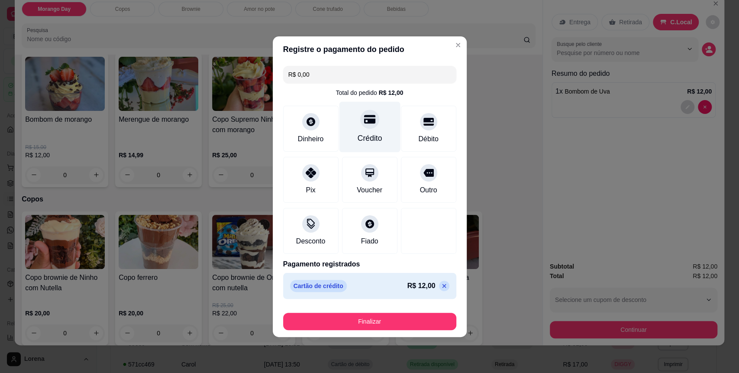
type input "R$ 0,00"
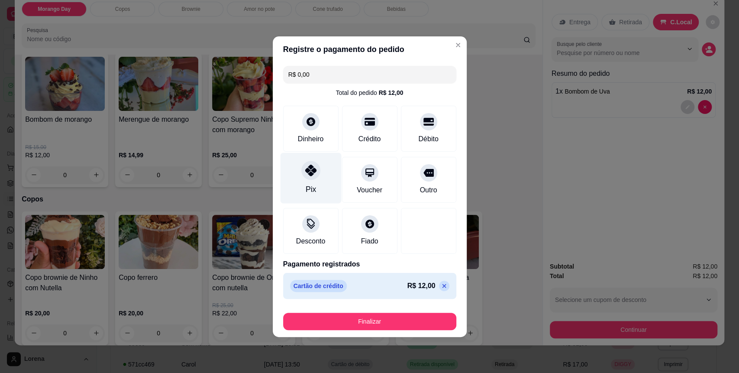
click at [317, 184] on div "Pix" at bounding box center [310, 177] width 61 height 51
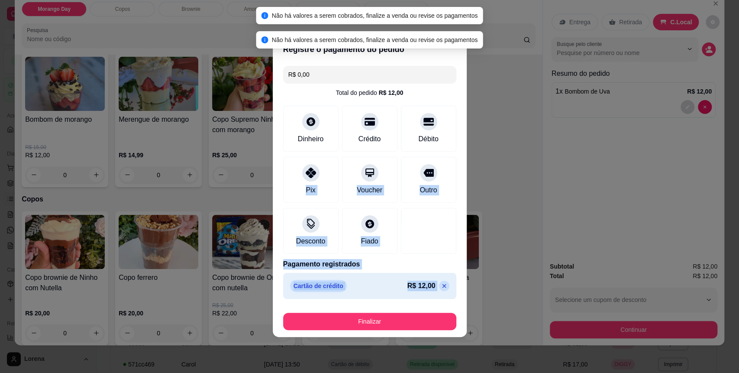
drag, startPoint x: 317, startPoint y: 184, endPoint x: 350, endPoint y: 336, distance: 155.5
click at [350, 334] on section "Registre o pagamento do pedido R$ 0,00 Total do pedido R$ 12,00 Dinheiro Crédit…" at bounding box center [370, 186] width 194 height 300
click at [350, 336] on footer "Finalizar" at bounding box center [370, 319] width 194 height 35
click at [350, 332] on footer "Finalizar" at bounding box center [370, 319] width 194 height 35
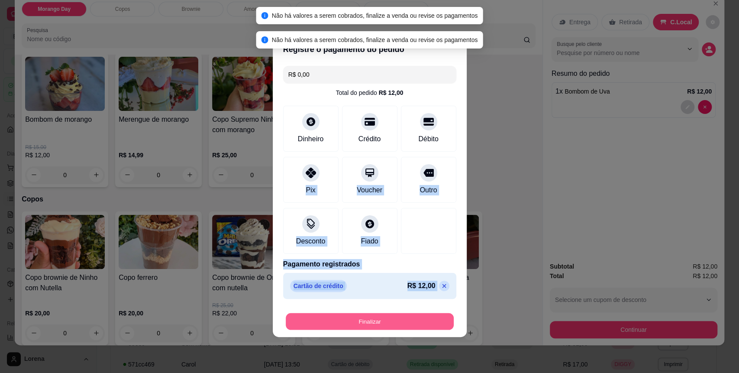
click at [353, 323] on button "Finalizar" at bounding box center [370, 321] width 168 height 17
drag, startPoint x: 351, startPoint y: 330, endPoint x: 353, endPoint y: 323, distance: 8.2
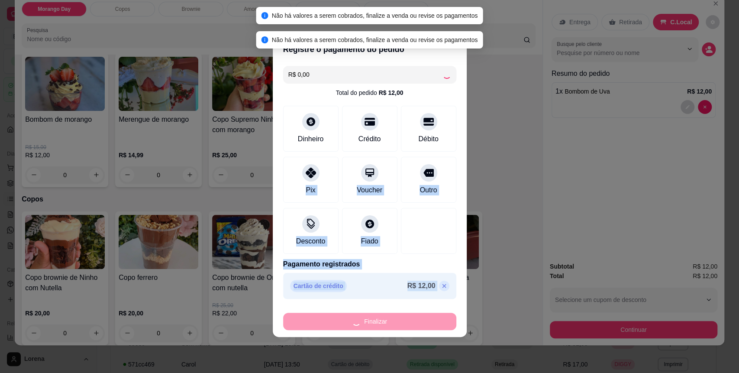
click at [354, 322] on div "Finalizar" at bounding box center [369, 321] width 173 height 17
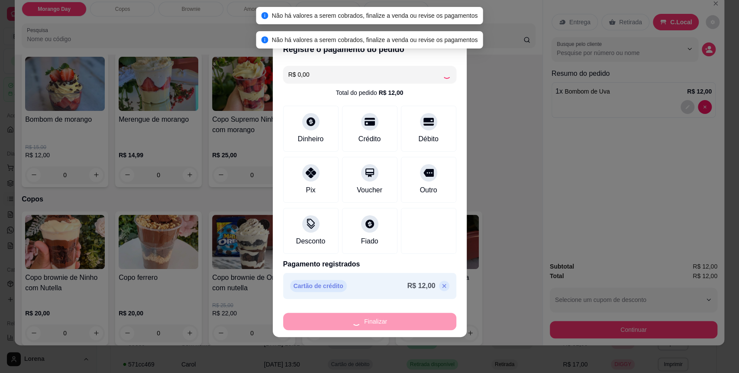
click at [355, 322] on div "Finalizar" at bounding box center [369, 321] width 173 height 17
click at [356, 321] on div "Finalizar" at bounding box center [369, 321] width 173 height 17
type input "0"
type input "-R$ 12,00"
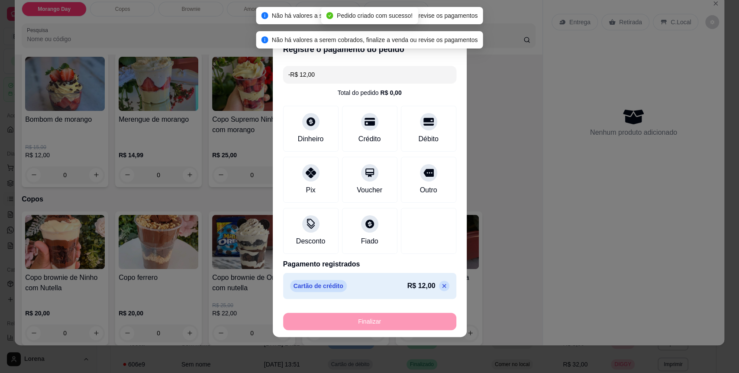
click at [356, 319] on div "Finalizar" at bounding box center [369, 321] width 173 height 17
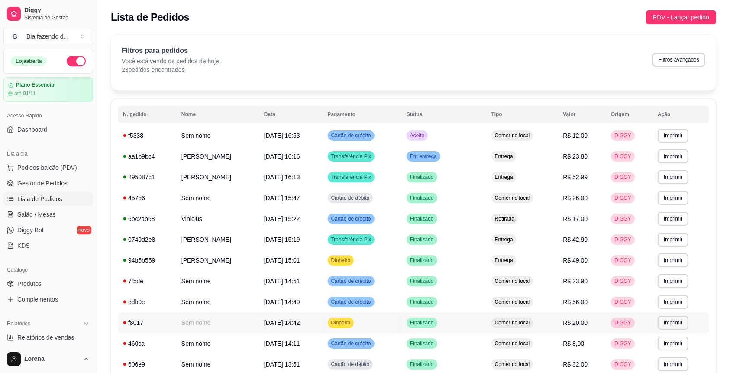
click at [362, 307] on tbody "**********" at bounding box center [413, 364] width 591 height 478
click at [455, 210] on tbody "**********" at bounding box center [413, 364] width 591 height 478
click at [568, 58] on div "**********" at bounding box center [413, 333] width 605 height 596
click at [338, 40] on div "**********" at bounding box center [413, 320] width 633 height 641
drag, startPoint x: 329, startPoint y: 84, endPoint x: 211, endPoint y: 0, distance: 144.1
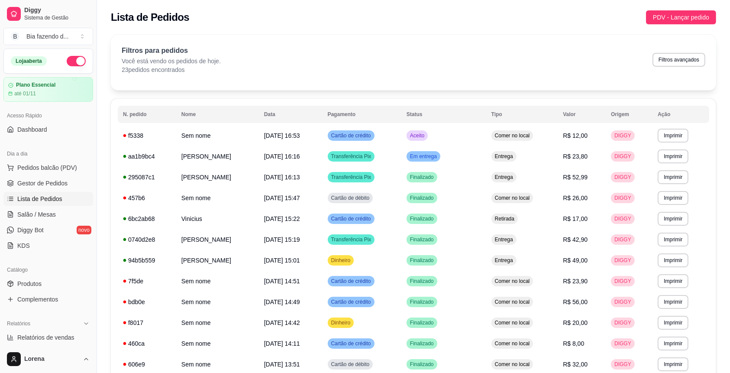
click at [328, 75] on div "Filtros para pedidos Você está vendo os pedidos de hoje. 23 pedidos encontrados…" at bounding box center [413, 62] width 605 height 55
drag, startPoint x: 211, startPoint y: 0, endPoint x: 114, endPoint y: 41, distance: 105.0
click at [206, 0] on div "Lista de Pedidos PDV - Lançar pedido" at bounding box center [413, 14] width 633 height 29
click at [125, 35] on div "**********" at bounding box center [413, 320] width 633 height 641
click at [52, 89] on div "Plano Essencial até 01/11" at bounding box center [48, 89] width 81 height 15
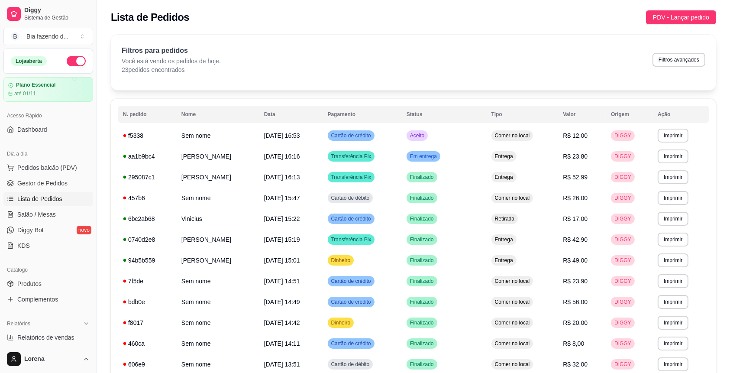
drag, startPoint x: 269, startPoint y: 63, endPoint x: 135, endPoint y: 103, distance: 139.6
click at [247, 68] on div "Filtros para pedidos Você está vendo os pedidos de hoje. 23 pedidos encontrados…" at bounding box center [414, 59] width 584 height 29
click at [135, 103] on div "**********" at bounding box center [413, 365] width 605 height 532
click at [61, 163] on span "Pedidos balcão (PDV)" at bounding box center [47, 167] width 60 height 9
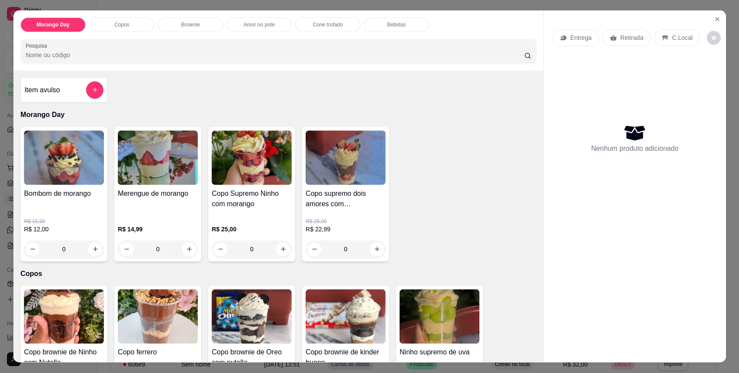
click at [54, 190] on div "Bombom de morango R$ 15,00 R$ 12,00 0" at bounding box center [63, 194] width 87 height 134
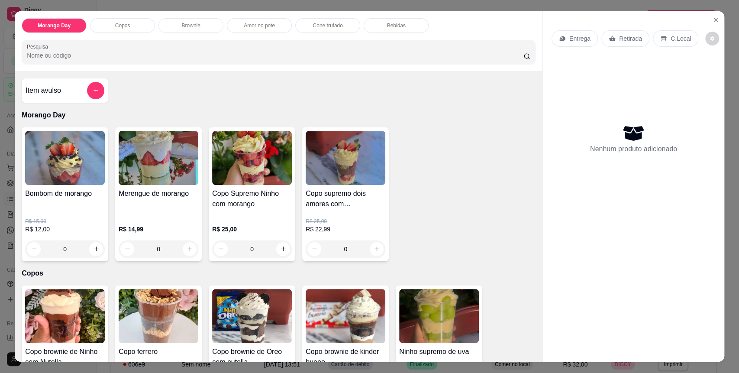
click at [54, 191] on h4 "Bombom de morango" at bounding box center [65, 193] width 80 height 10
click at [455, 260] on div "Bombom de morango R$ 15,00 R$ 12,00 0 Merengue de morango R$ 14,99 0 Copo Supre…" at bounding box center [279, 194] width 514 height 134
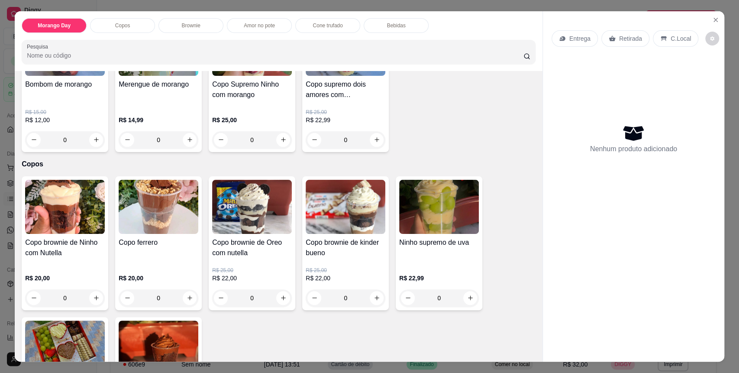
drag, startPoint x: 136, startPoint y: 266, endPoint x: 135, endPoint y: 261, distance: 4.4
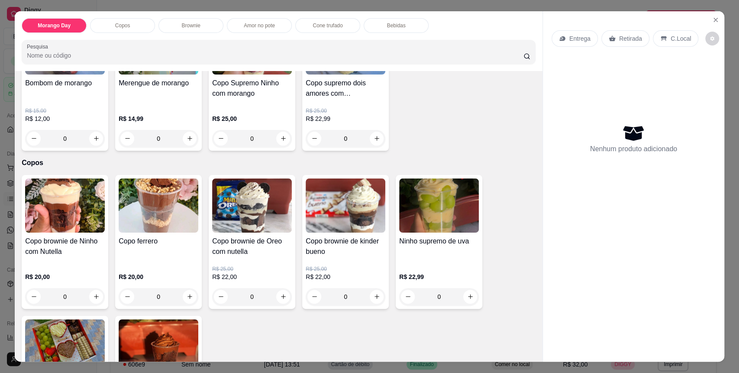
click at [136, 266] on div "Item avulso Morango Day Bombom de morango R$ 15,00 R$ 12,00 0 Merengue de moran…" at bounding box center [279, 216] width 528 height 290
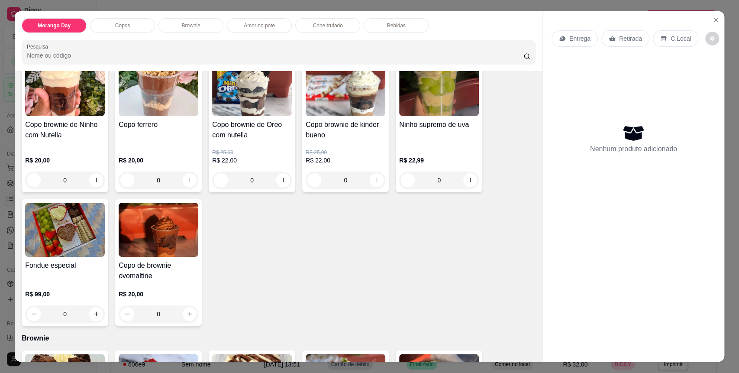
click at [135, 259] on div "Copo de brownie ovomaltine R$ 20,00 0" at bounding box center [158, 262] width 87 height 127
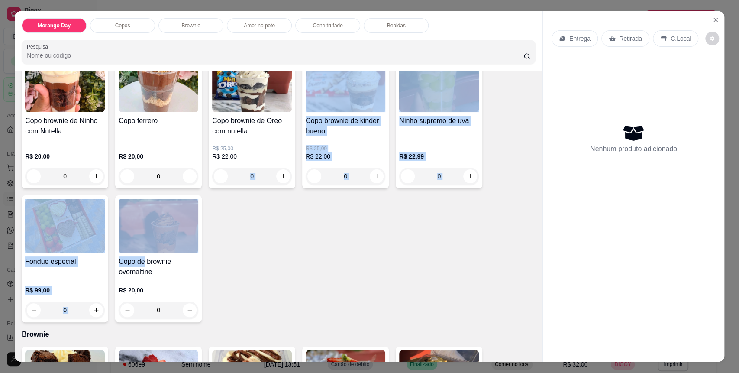
drag, startPoint x: 135, startPoint y: 259, endPoint x: 286, endPoint y: 251, distance: 151.3
click at [232, 218] on div "Copo brownie de Ninho com Nutella R$ 20,00 0 Copo ferrero R$ 20,00 0 Copo brown…" at bounding box center [279, 189] width 514 height 268
click at [308, 280] on div "Copo brownie de Ninho com Nutella R$ 20,00 0 Copo ferrero R$ 20,00 0 Copo brown…" at bounding box center [279, 189] width 514 height 268
click at [354, 185] on div "Copo brownie de kinder bueno R$ 25,00 R$ 22,00 0" at bounding box center [345, 122] width 87 height 134
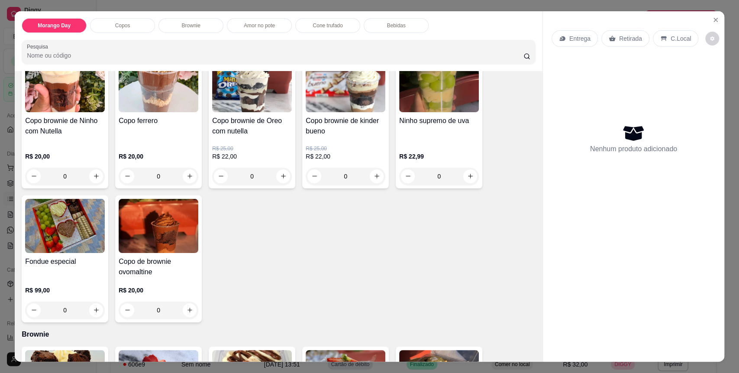
click at [333, 178] on div "Observações do cliente" at bounding box center [369, 199] width 254 height 49
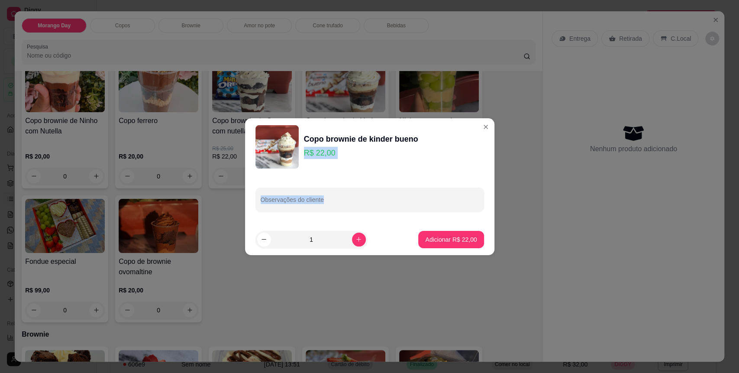
drag, startPoint x: 367, startPoint y: 156, endPoint x: 449, endPoint y: 95, distance: 102.4
click at [449, 95] on div "Copo brownie de kinder bueno R$ 22,00 Observações do cliente 1 Adicionar R$ 22,…" at bounding box center [369, 186] width 739 height 373
click at [408, 119] on div "Copo brownie de kinder bueno R$ 22,00 Observações do cliente 1 Adicionar R$ 22,…" at bounding box center [369, 186] width 739 height 373
drag, startPoint x: 327, startPoint y: 139, endPoint x: 319, endPoint y: 141, distance: 7.9
click at [319, 141] on div "Copo brownie de kinder bueno" at bounding box center [361, 139] width 114 height 12
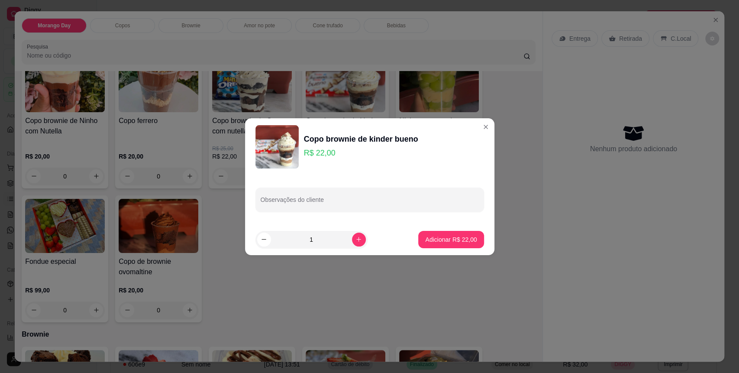
click at [336, 188] on div "Copo brownie de Ninho com Nutella R$ 20,00 0 Copo ferrero R$ 20,00 0 Copo brown…" at bounding box center [279, 189] width 514 height 268
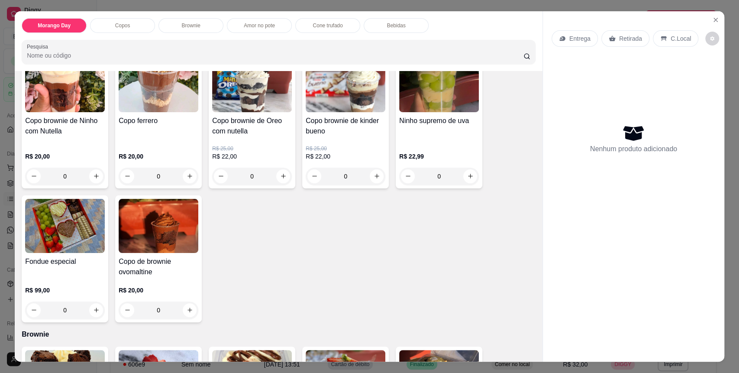
drag, startPoint x: 339, startPoint y: 190, endPoint x: 415, endPoint y: 180, distance: 76.5
click at [357, 193] on div "Copo brownie de Ninho com Nutella R$ 20,00 0 Copo ferrero R$ 20,00 0 Copo brown…" at bounding box center [279, 189] width 514 height 268
drag, startPoint x: 415, startPoint y: 180, endPoint x: 338, endPoint y: 185, distance: 76.8
click at [416, 180] on input "0" at bounding box center [439, 176] width 48 height 17
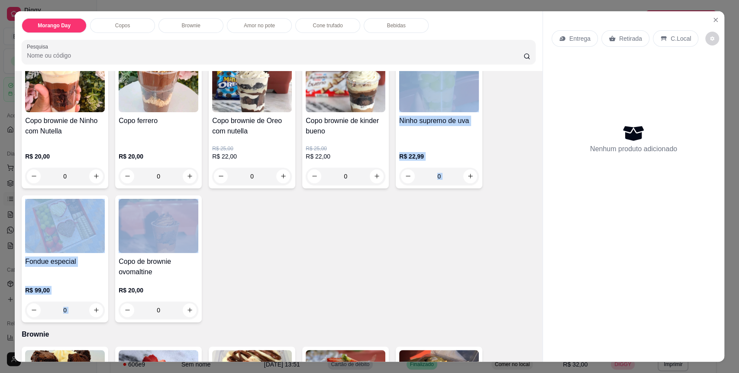
drag, startPoint x: 338, startPoint y: 185, endPoint x: 203, endPoint y: 235, distance: 144.4
click at [203, 235] on div "Copo brownie de Ninho com Nutella R$ 20,00 0 Copo ferrero R$ 20,00 0 Copo brown…" at bounding box center [279, 189] width 514 height 268
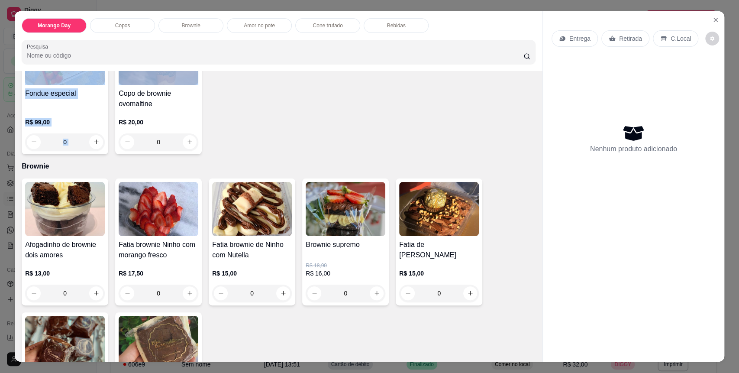
scroll to position [404, 0]
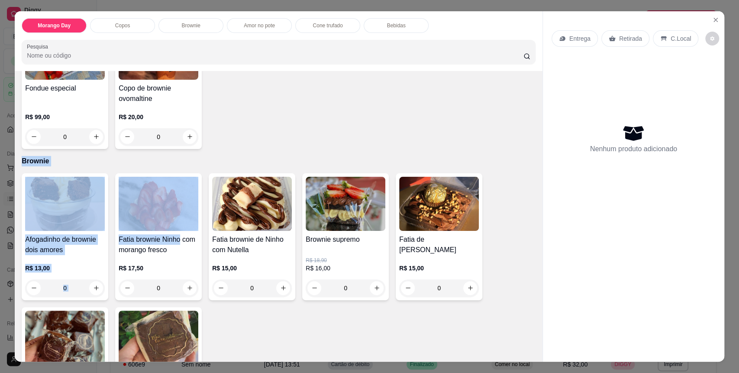
drag, startPoint x: 250, startPoint y: 218, endPoint x: 297, endPoint y: 136, distance: 94.6
click at [297, 136] on div "Item avulso Morango Day Bombom de morango R$ 15,00 R$ 12,00 0 Merengue de moran…" at bounding box center [279, 216] width 528 height 290
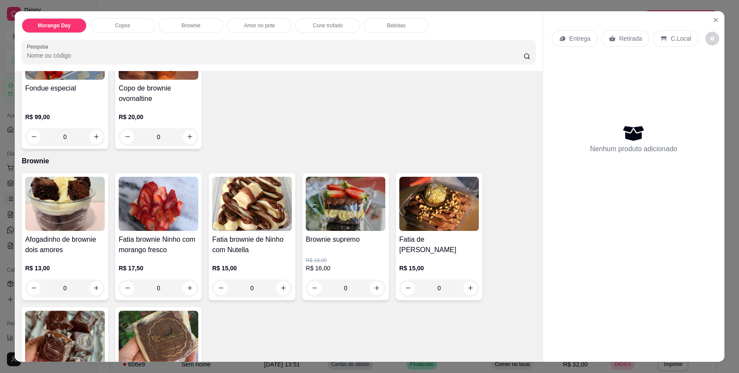
click at [297, 136] on div "Copo brownie de Ninho com Nutella R$ 20,00 0 Copo ferrero R$ 20,00 0 Copo brown…" at bounding box center [279, 15] width 514 height 268
click at [304, 134] on div "Copo brownie de Ninho com Nutella R$ 20,00 0 Copo ferrero R$ 20,00 0 Copo brown…" at bounding box center [279, 15] width 514 height 268
drag, startPoint x: 290, startPoint y: 140, endPoint x: 285, endPoint y: 140, distance: 5.2
click at [285, 140] on div "Copo brownie de Ninho com Nutella R$ 20,00 0 Copo ferrero R$ 20,00 0 Copo brown…" at bounding box center [279, 15] width 514 height 268
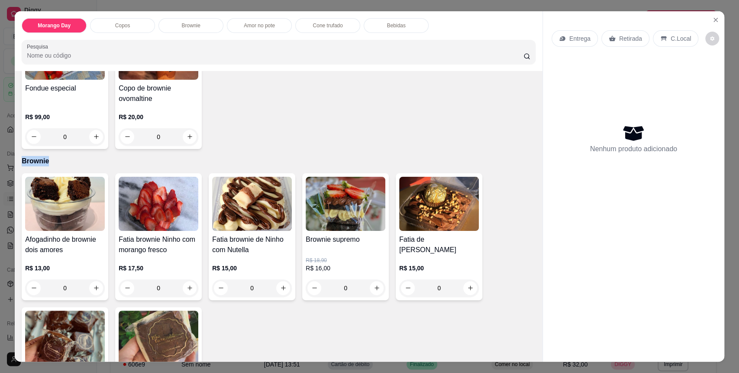
click at [285, 140] on div "Copo brownie de Ninho com Nutella R$ 20,00 0 Copo ferrero R$ 20,00 0 Copo brown…" at bounding box center [279, 15] width 514 height 268
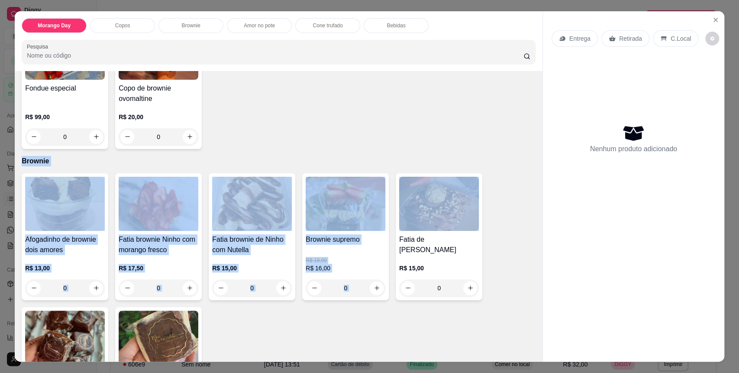
drag, startPoint x: 285, startPoint y: 140, endPoint x: 341, endPoint y: 327, distance: 195.2
click at [341, 327] on div "Item avulso Morango Day Bombom de morango R$ 15,00 R$ 12,00 0 Merengue de moran…" at bounding box center [279, 216] width 528 height 290
drag, startPoint x: 339, startPoint y: 329, endPoint x: 407, endPoint y: 235, distance: 116.9
drag, startPoint x: 441, startPoint y: 167, endPoint x: 450, endPoint y: 116, distance: 52.4
